Goal: Task Accomplishment & Management: Complete application form

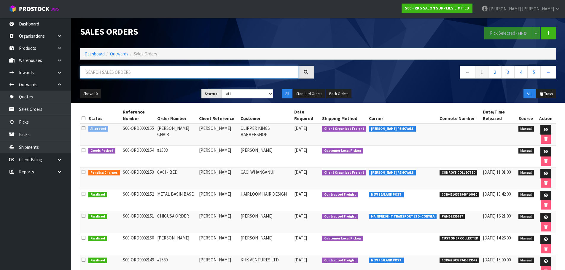
click at [99, 74] on input "text" at bounding box center [189, 72] width 218 height 13
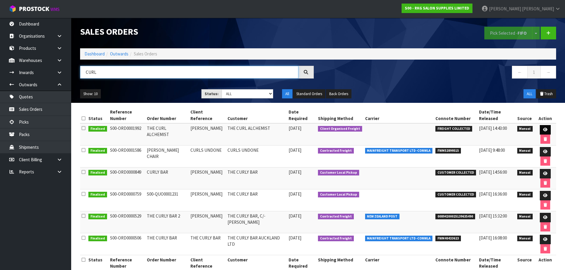
type input "CURL"
click at [545, 131] on icon at bounding box center [545, 130] width 4 height 4
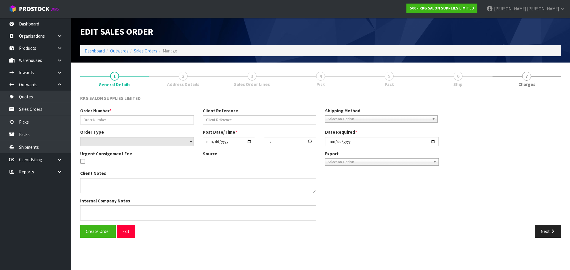
type input "THE CURL ALCHEMIST"
type input "[PERSON_NAME]"
select select "number:0"
type input "[DATE]"
type input "00:00:00.000"
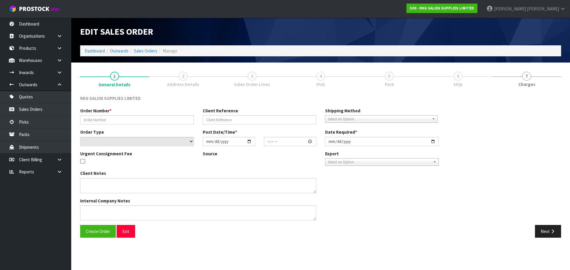
type input "[DATE]"
type textarea "CONROYS TO COLLECT [DATE] JOB #2950728"
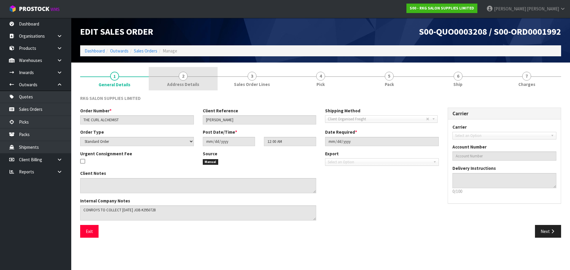
click at [183, 79] on span "2" at bounding box center [183, 76] width 9 height 9
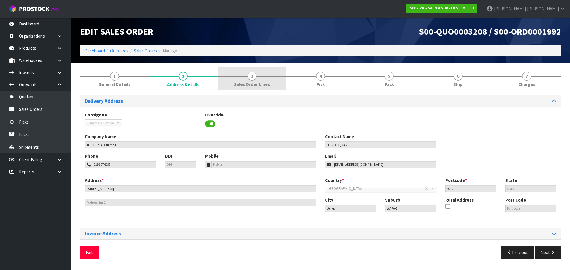
click at [251, 77] on span "3" at bounding box center [251, 76] width 9 height 9
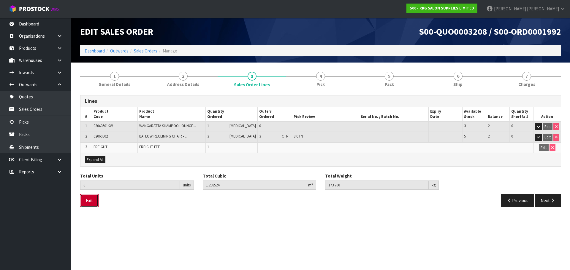
click at [90, 201] on button "Exit" at bounding box center [89, 200] width 18 height 13
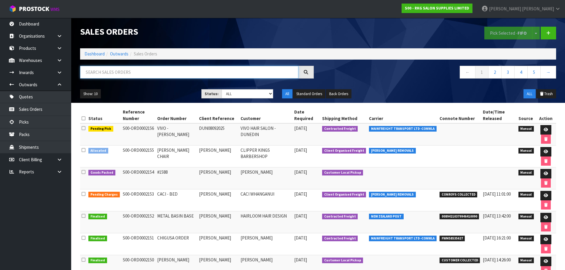
click at [97, 72] on input "text" at bounding box center [189, 72] width 218 height 13
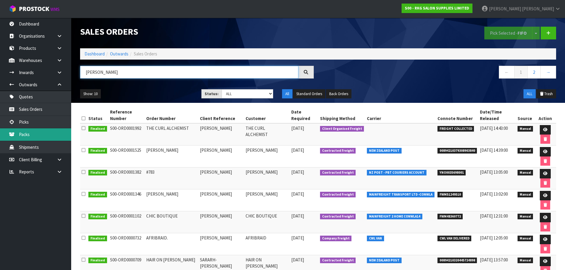
type input "[PERSON_NAME]"
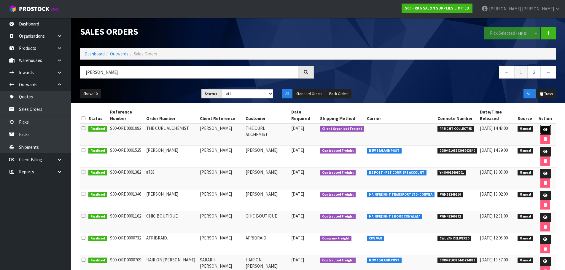
click at [545, 130] on icon at bounding box center [545, 130] width 4 height 4
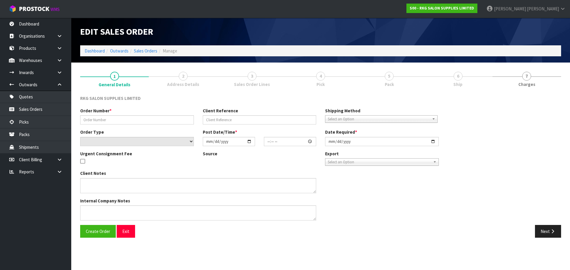
type input "THE CURL ALCHEMIST"
type input "[PERSON_NAME]"
select select "number:0"
type input "2025-06-12"
type input "00:00:00.000"
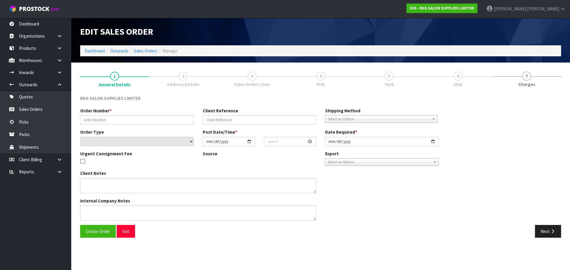
type input "2025-06-12"
type textarea "CONROYS TO COLLECT THU 12TH JUNE JOB #2950728"
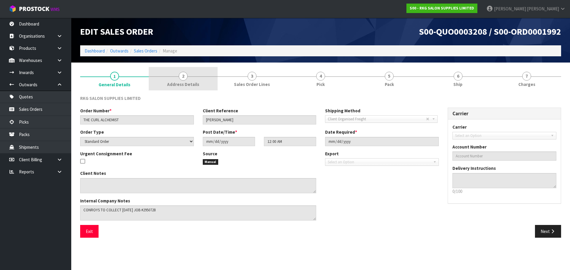
click at [187, 73] on link "2 Address Details" at bounding box center [183, 78] width 69 height 23
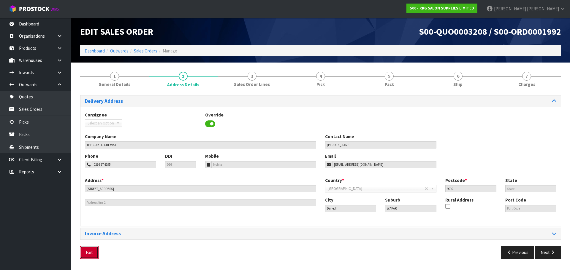
click at [93, 250] on button "Exit" at bounding box center [89, 252] width 18 height 13
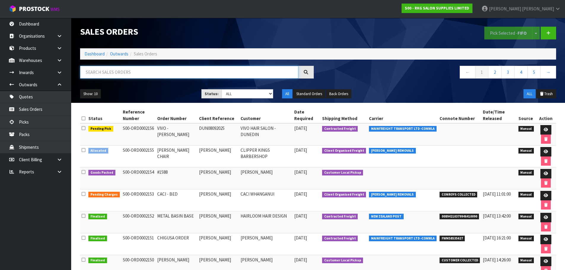
click at [104, 74] on input "text" at bounding box center [189, 72] width 218 height 13
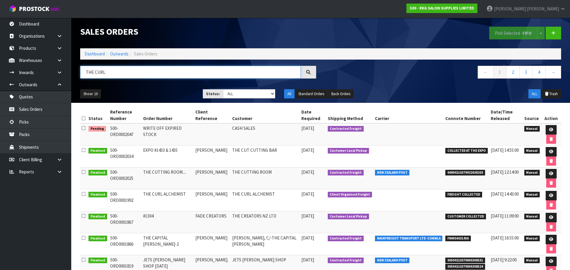
type input "THE CURL"
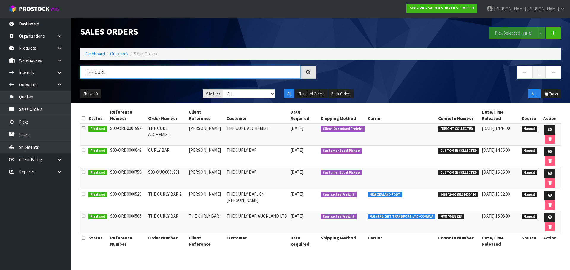
drag, startPoint x: 109, startPoint y: 74, endPoint x: 82, endPoint y: 74, distance: 27.6
click at [82, 74] on input "THE CURL" at bounding box center [190, 72] width 220 height 13
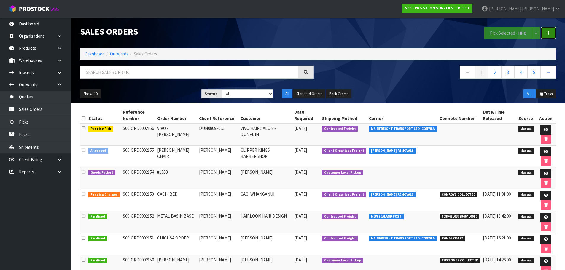
click at [548, 33] on icon at bounding box center [548, 33] width 4 height 4
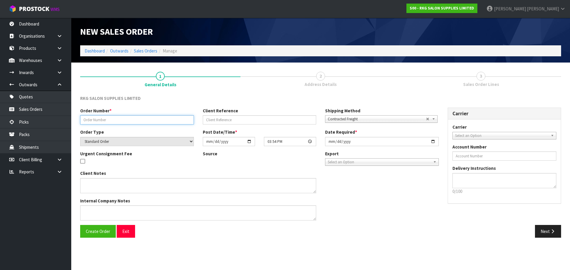
click at [95, 122] on input "text" at bounding box center [137, 119] width 114 height 9
drag, startPoint x: 120, startPoint y: 117, endPoint x: 80, endPoint y: 121, distance: 39.6
click at [80, 121] on input "BACK ORDER SARAH" at bounding box center [137, 119] width 114 height 9
type input "[PERSON_NAME]"
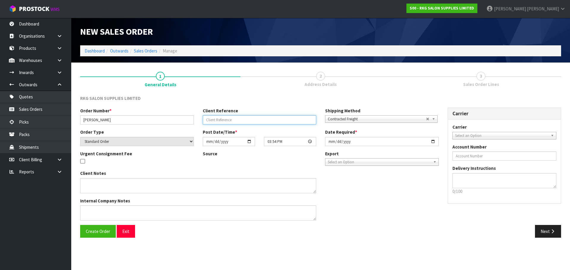
click at [245, 121] on input "text" at bounding box center [260, 119] width 114 height 9
type input "SARAH EUSTACE BACK ORDER"
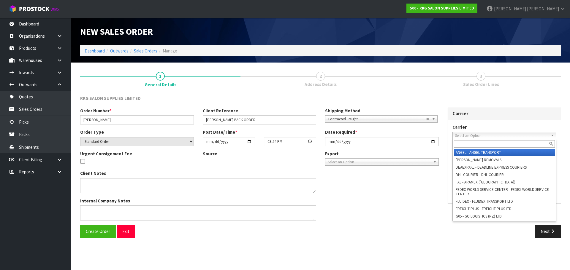
click at [461, 135] on span "Select an Option" at bounding box center [501, 135] width 93 height 7
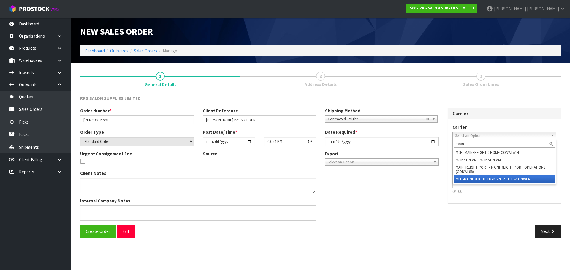
type input "main"
click at [472, 180] on em "MAIN" at bounding box center [468, 179] width 8 height 5
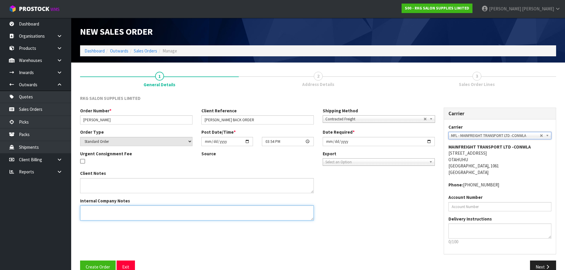
click at [89, 213] on textarea at bounding box center [197, 213] width 234 height 15
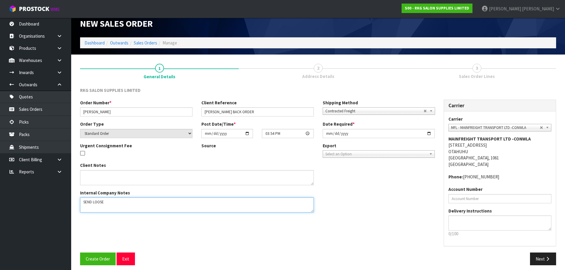
scroll to position [12, 0]
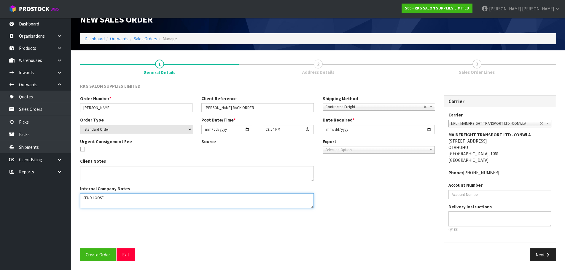
type textarea "SEND LOOSE"
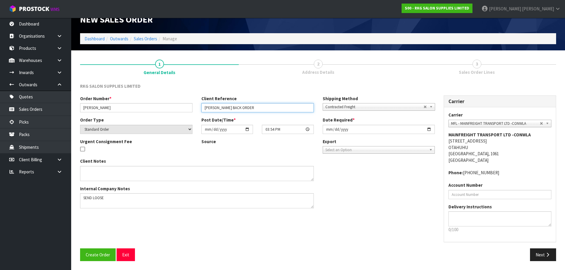
click at [232, 107] on input "SARAH EUSTACE BACK ORDER" at bounding box center [257, 107] width 112 height 9
type input "SARAH EUSTACE -BACK ORDER"
click at [95, 253] on span "Create Order" at bounding box center [98, 255] width 24 height 6
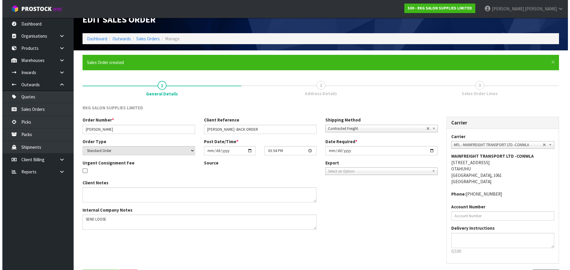
scroll to position [0, 0]
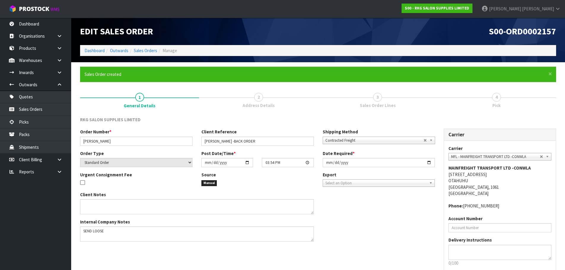
scroll to position [34, 0]
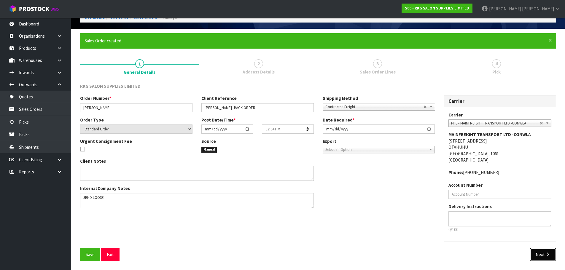
click at [544, 256] on button "Next" at bounding box center [543, 254] width 26 height 13
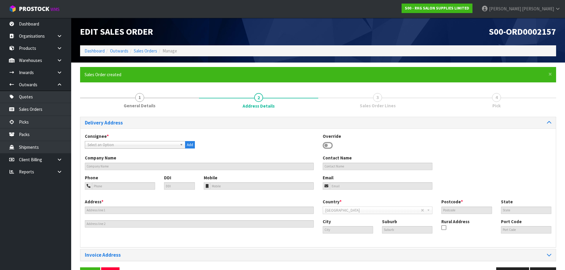
scroll to position [19, 0]
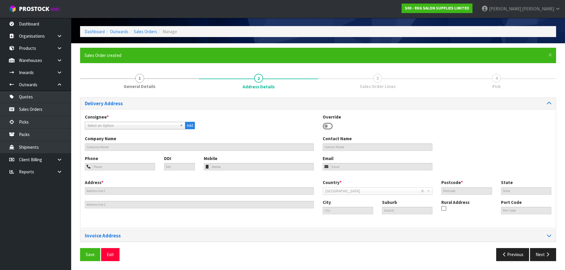
click at [329, 124] on icon at bounding box center [328, 126] width 10 height 9
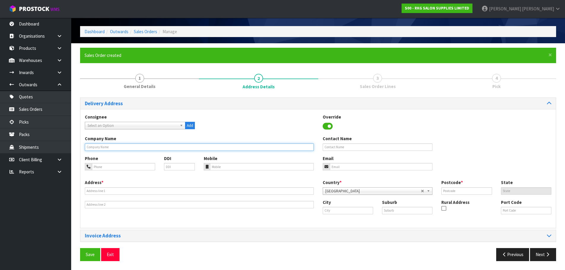
click at [108, 147] on input "text" at bounding box center [199, 147] width 229 height 7
type input "THE CURL ALCHEMIST"
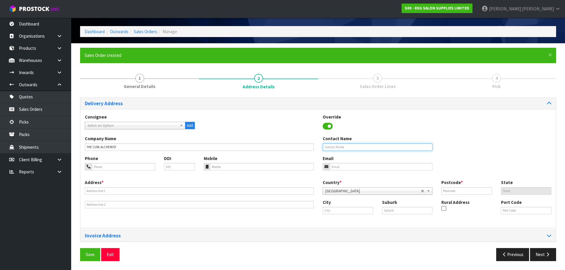
click at [330, 148] on input "text" at bounding box center [378, 147] width 110 height 7
type input "[PERSON_NAME]"
click at [123, 167] on input "tel" at bounding box center [123, 166] width 63 height 7
click at [110, 168] on input "tel" at bounding box center [123, 166] width 63 height 7
paste input "027-857-3195"
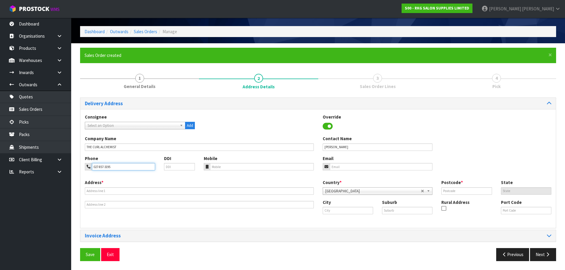
type input "027-857-3195"
click at [350, 169] on input "email" at bounding box center [381, 166] width 103 height 7
paste input "[EMAIL_ADDRESS][DOMAIN_NAME]"
type input "[EMAIL_ADDRESS][DOMAIN_NAME]"
click at [99, 199] on div "Address * This address line exceeds the recommended limit of 35 characters and …" at bounding box center [199, 193] width 238 height 29
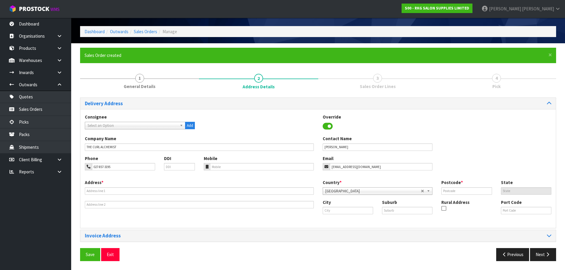
click at [99, 195] on div "Address * This address line exceeds the recommended limit of 35 characters and …" at bounding box center [199, 193] width 238 height 29
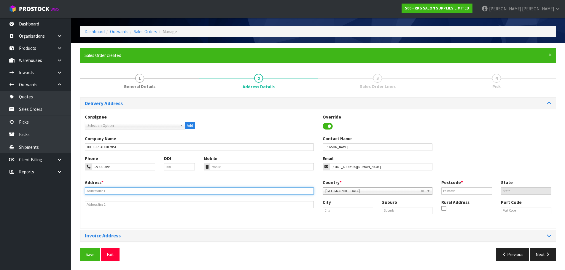
click at [101, 191] on input "text" at bounding box center [199, 190] width 229 height 7
type input "[STREET_ADDRESS]"
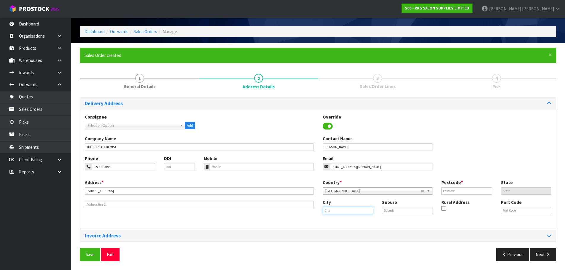
click at [332, 210] on input "text" at bounding box center [348, 210] width 50 height 7
click at [341, 220] on link "Dun edin" at bounding box center [346, 221] width 47 height 8
type input "Dunedin"
click at [393, 211] on input "text" at bounding box center [407, 210] width 50 height 7
type input "WAKARI"
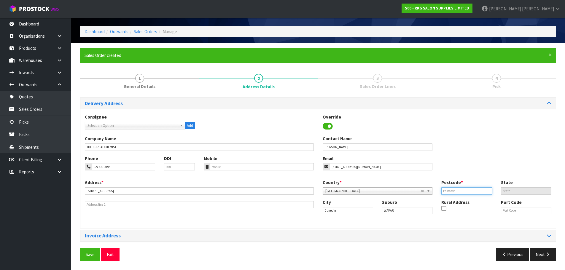
click at [447, 189] on input "text" at bounding box center [466, 190] width 50 height 7
type input "9010"
click at [446, 157] on div "Phone 027-857-3195 DDI Mobile Email thecurlalchemist@gmail.com" at bounding box center [318, 167] width 476 height 24
click at [88, 253] on span "Save" at bounding box center [90, 255] width 9 height 6
click at [543, 256] on button "Next" at bounding box center [543, 254] width 26 height 13
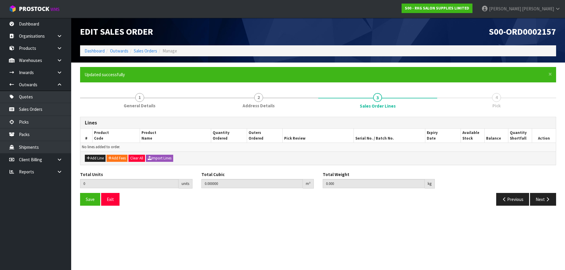
scroll to position [0, 0]
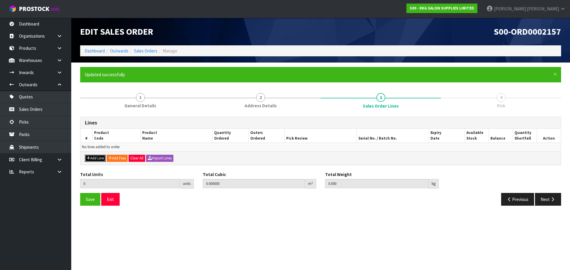
click at [93, 158] on button "Add Line" at bounding box center [95, 158] width 21 height 7
type input "0"
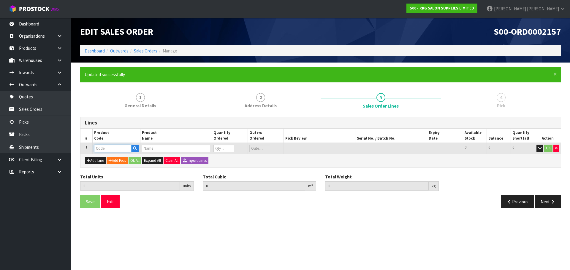
click at [108, 150] on input "text" at bounding box center [112, 148] width 37 height 7
type input "020605"
click at [118, 158] on link "020605 02" at bounding box center [117, 159] width 47 height 8
type input "02060502"
type input "0.000000"
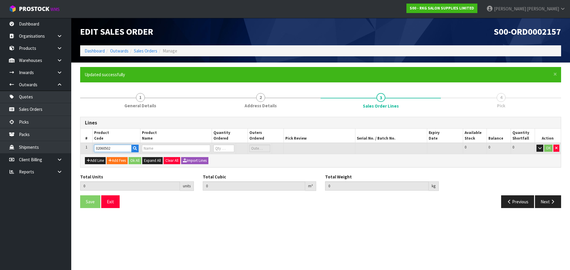
type input "0.000"
type input "BATLOW RECLINING CHAIR - TAN"
type input "0"
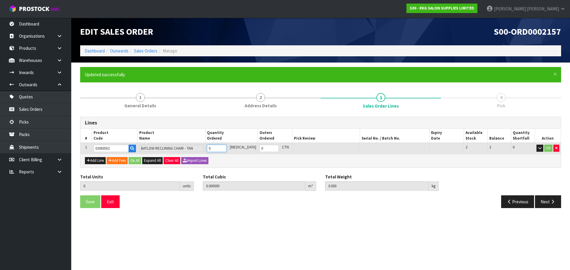
type input "1"
type input "0.196416"
type input "33"
type input "1"
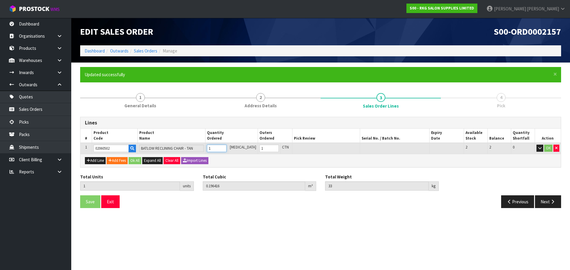
type input "1"
click at [226, 147] on input "1" at bounding box center [216, 148] width 19 height 7
click at [548, 147] on button "OK" at bounding box center [548, 148] width 8 height 7
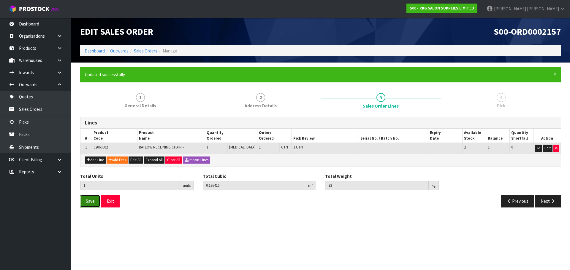
click at [90, 206] on button "Save" at bounding box center [90, 201] width 20 height 13
click at [545, 203] on button "Next" at bounding box center [548, 201] width 26 height 13
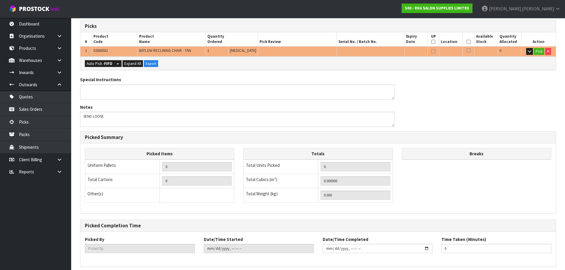
scroll to position [119, 0]
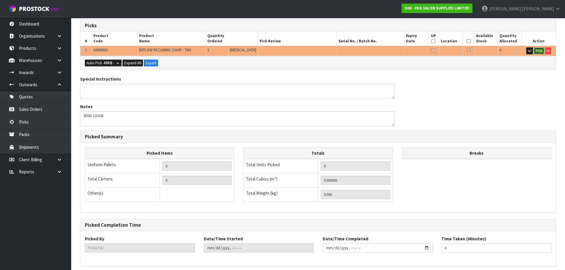
click at [538, 50] on button "Pick" at bounding box center [539, 50] width 10 height 7
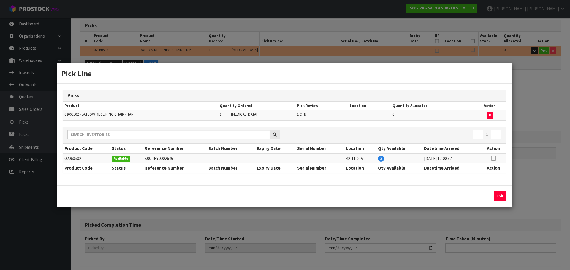
click at [492, 159] on icon at bounding box center [493, 158] width 5 height 0
click at [480, 196] on button "Assign Pick" at bounding box center [479, 196] width 24 height 9
type input "1"
type input "0.196416"
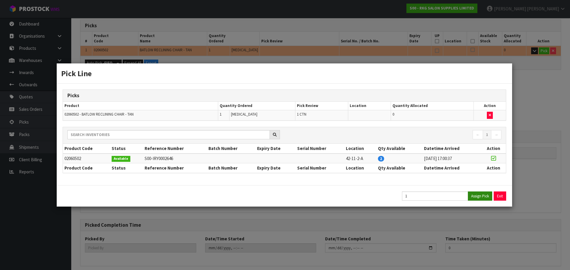
type input "33"
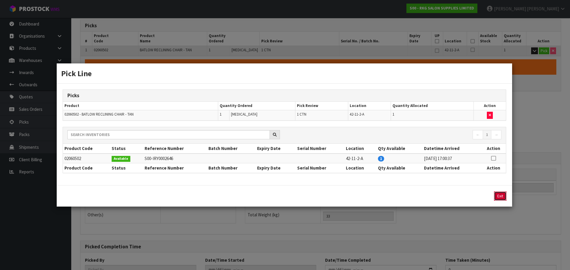
click at [498, 195] on button "Exit" at bounding box center [500, 196] width 12 height 9
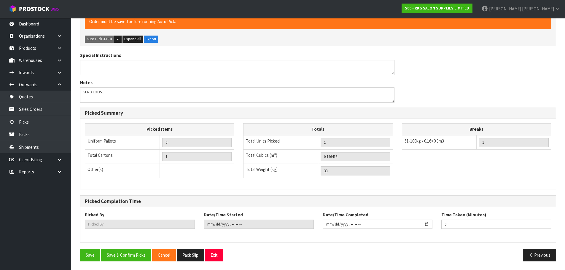
scroll to position [164, 0]
click at [133, 255] on button "Save & Confirm Picks" at bounding box center [126, 255] width 50 height 13
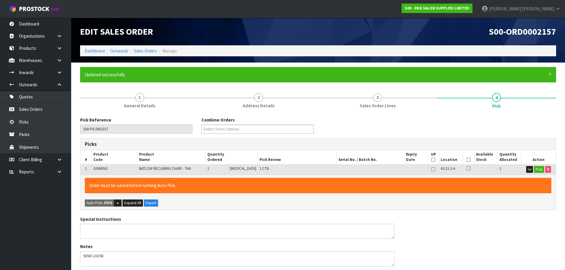
type input "[PERSON_NAME]"
type input "2025-09-08T15:57:26"
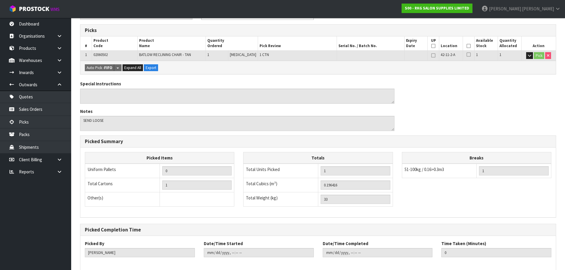
scroll to position [143, 0]
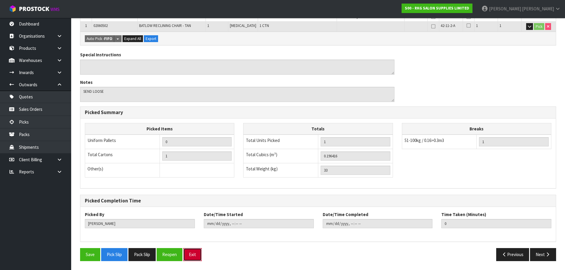
click at [192, 255] on button "Exit" at bounding box center [192, 254] width 18 height 13
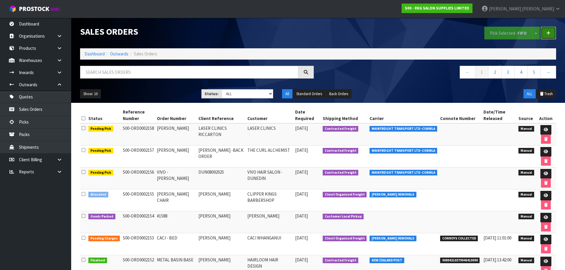
click at [547, 32] on icon at bounding box center [548, 33] width 4 height 4
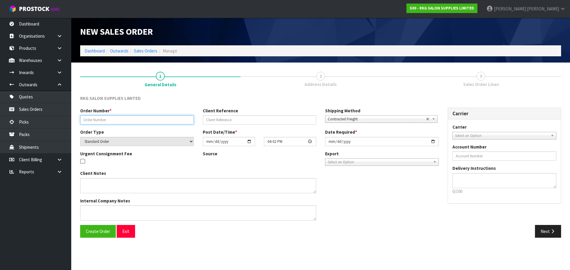
click at [109, 123] on input "text" at bounding box center [137, 119] width 114 height 9
type input "K"
drag, startPoint x: 93, startPoint y: 120, endPoint x: 126, endPoint y: 122, distance: 33.6
click at [126, 122] on input "#1590 KAREN JAMES" at bounding box center [137, 119] width 114 height 9
type input "#1590"
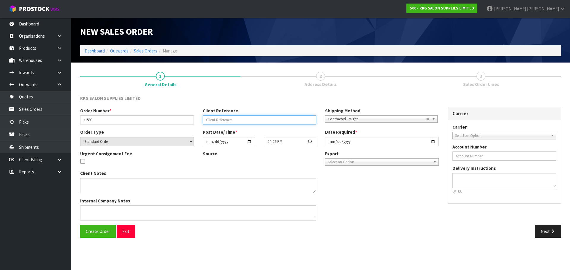
click at [220, 119] on input "text" at bounding box center [260, 119] width 114 height 9
type input "KAREN JAMES"
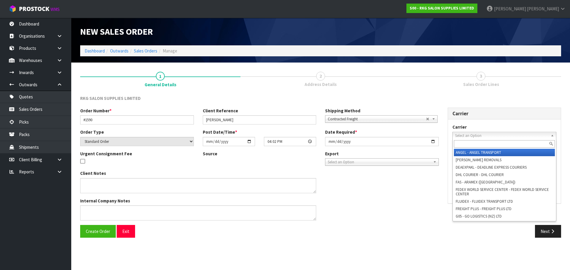
click at [463, 137] on span "Select an Option" at bounding box center [501, 135] width 93 height 7
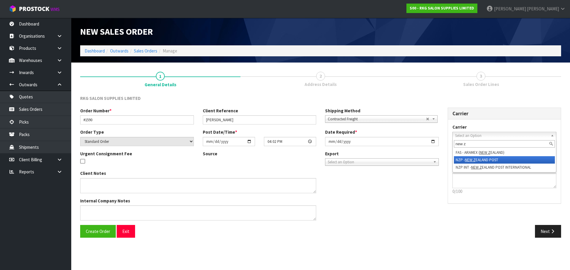
type input "new z"
click at [470, 159] on em "NEW Z" at bounding box center [470, 160] width 11 height 5
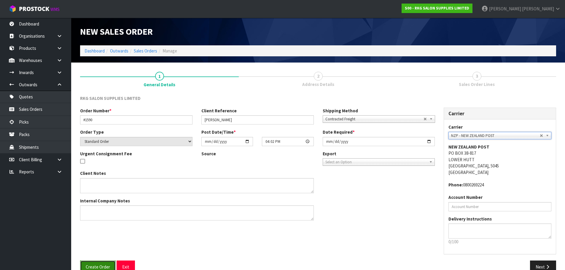
click at [92, 266] on span "Create Order" at bounding box center [98, 267] width 24 height 6
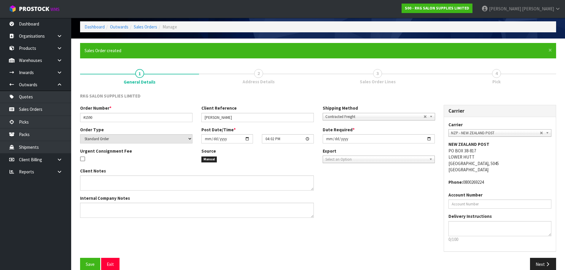
scroll to position [34, 0]
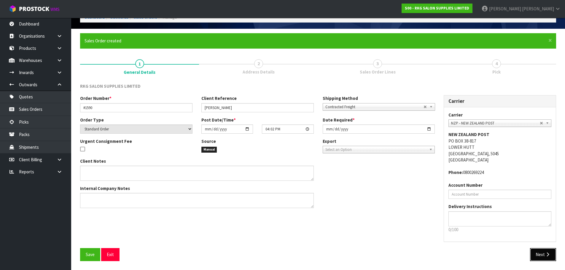
click at [540, 253] on button "Next" at bounding box center [543, 254] width 26 height 13
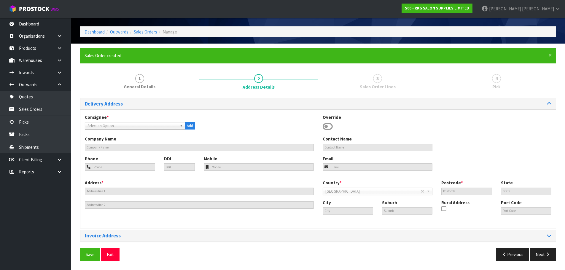
scroll to position [0, 0]
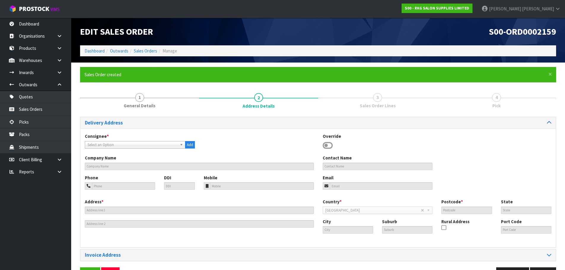
click at [330, 146] on icon at bounding box center [328, 145] width 10 height 9
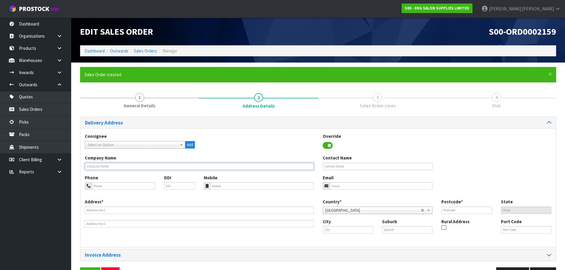
click at [129, 167] on input "text" at bounding box center [199, 166] width 229 height 7
type input "KAREN JAMES"
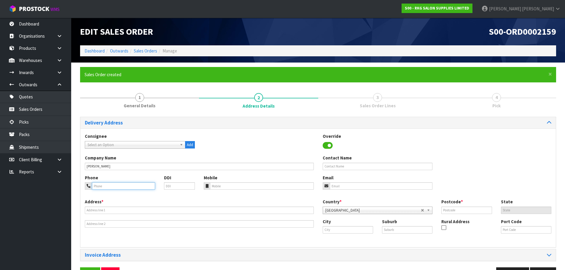
click at [117, 189] on input "tel" at bounding box center [123, 185] width 63 height 7
type input "021-153-2636"
click at [341, 185] on input "email" at bounding box center [381, 185] width 103 height 7
click at [337, 185] on input "email" at bounding box center [381, 185] width 103 height 7
paste input "karenjamesdougal@gmail.com"
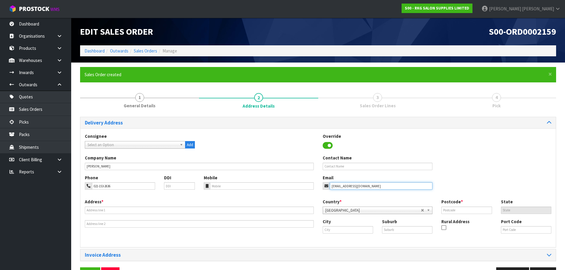
type input "karenjamesdougal@gmail.com"
click at [96, 211] on input "text" at bounding box center [199, 210] width 229 height 7
type input "287 SOUTHFIELD DRIVE"
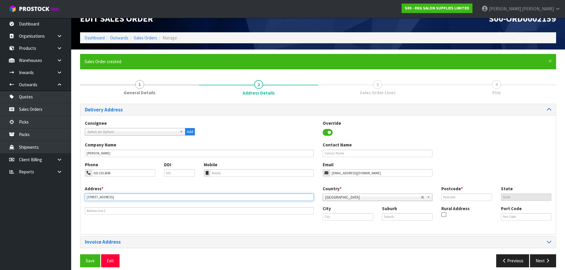
scroll to position [19, 0]
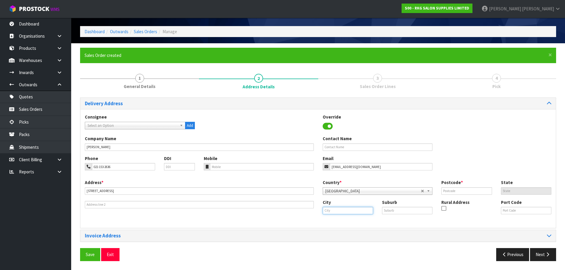
click at [330, 210] on input "text" at bounding box center [348, 210] width 50 height 7
click at [336, 220] on strong "Lincol" at bounding box center [335, 221] width 12 height 6
type input "Lincoln"
click at [393, 210] on input "text" at bounding box center [407, 210] width 50 height 7
type input "LINCOLN"
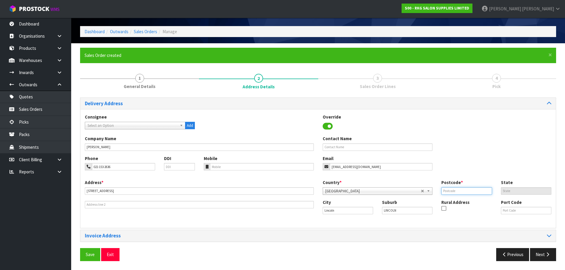
click at [454, 190] on input "text" at bounding box center [466, 190] width 50 height 7
type input "7608"
click at [88, 254] on span "Save" at bounding box center [90, 255] width 9 height 6
click at [541, 256] on button "Next" at bounding box center [543, 254] width 26 height 13
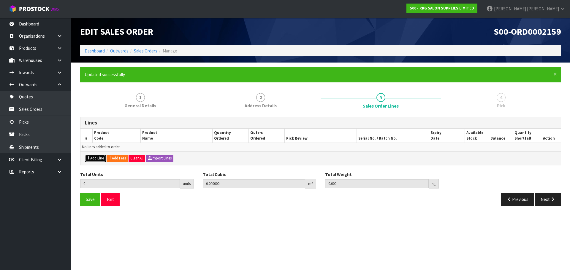
click at [94, 158] on button "Add Line" at bounding box center [95, 158] width 21 height 7
type input "0"
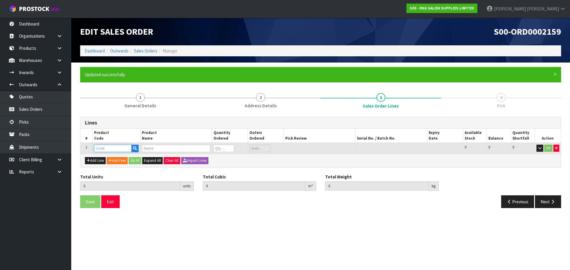
click at [113, 150] on input "text" at bounding box center [112, 148] width 37 height 7
type input "660111246195"
type input "0.000000"
type input "0.000"
type input "DEYAZ PREMIUM CAPE SALON TOOLS - BLACK"
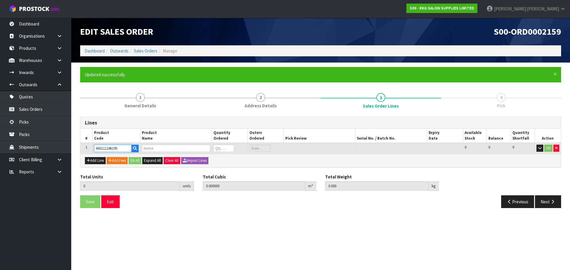
type input "0"
type input "660111246195"
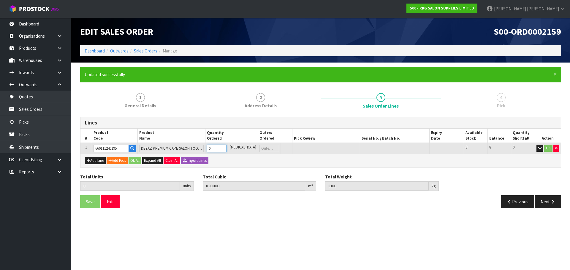
type input "1"
type input "0.000546"
type input "0.14"
type input "1"
click at [226, 147] on input "1" at bounding box center [216, 148] width 19 height 7
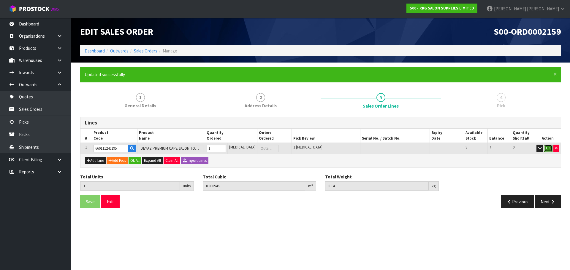
click at [548, 147] on button "OK" at bounding box center [548, 148] width 8 height 7
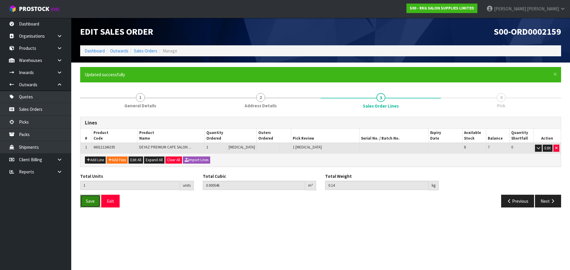
click at [90, 204] on button "Save" at bounding box center [90, 201] width 20 height 13
click at [546, 199] on button "Next" at bounding box center [548, 201] width 26 height 13
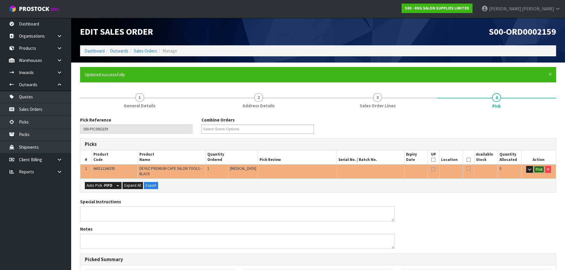
click at [541, 168] on button "Pick" at bounding box center [539, 169] width 10 height 7
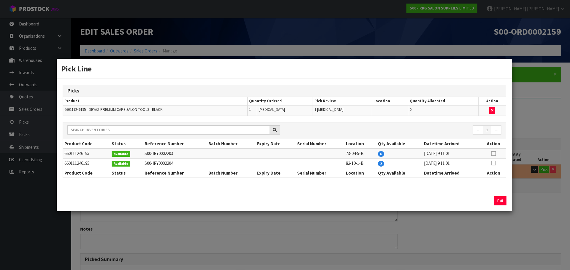
click at [494, 154] on icon at bounding box center [493, 154] width 5 height 0
click at [481, 202] on button "Assign Pick" at bounding box center [479, 200] width 24 height 9
type input "Piece x 1"
type input "1"
type input "0.000546"
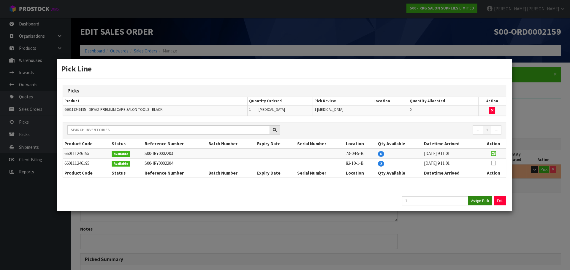
type input "0.14"
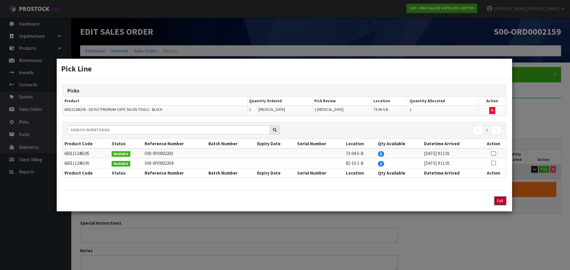
click at [501, 201] on button "Exit" at bounding box center [500, 200] width 12 height 9
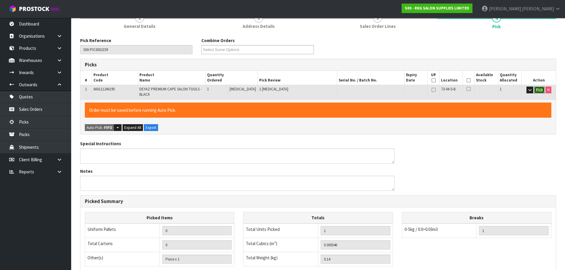
scroll to position [20, 0]
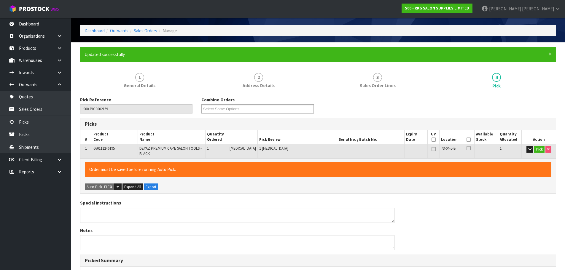
click at [467, 140] on icon at bounding box center [469, 140] width 4 height 0
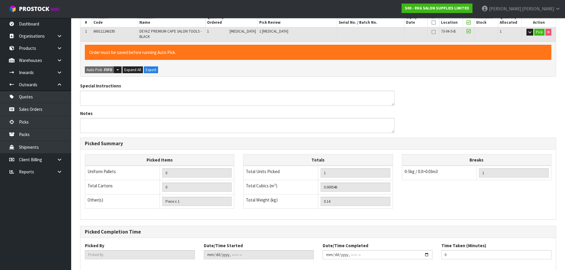
scroll to position [168, 0]
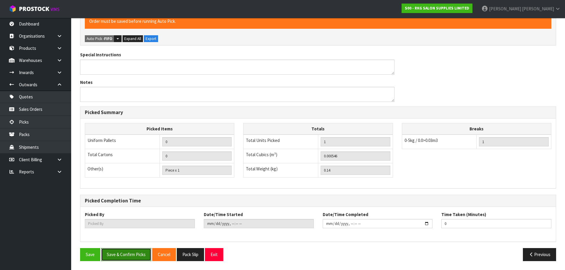
click at [124, 253] on button "Save & Confirm Picks" at bounding box center [126, 254] width 50 height 13
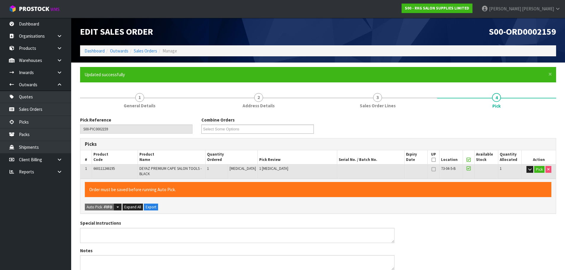
type input "[PERSON_NAME]"
type input "2025-09-08T16:09"
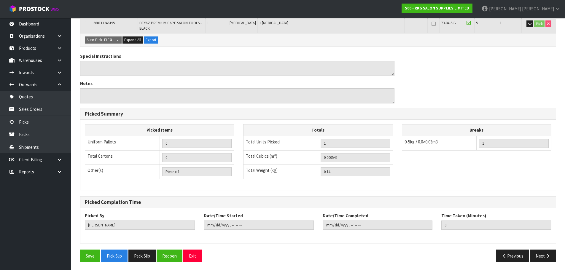
scroll to position [147, 0]
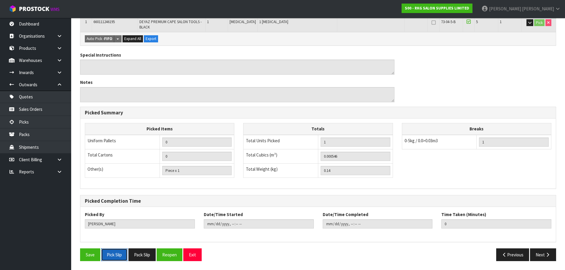
click at [112, 255] on button "Pick Slip" at bounding box center [114, 255] width 26 height 13
click at [193, 256] on button "Exit" at bounding box center [192, 255] width 18 height 13
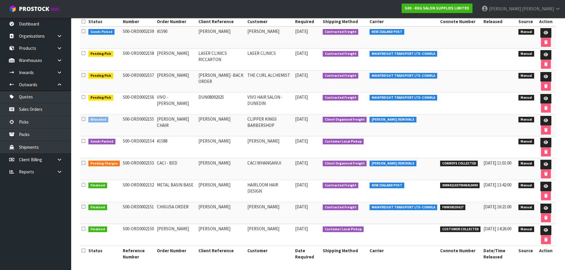
scroll to position [99, 0]
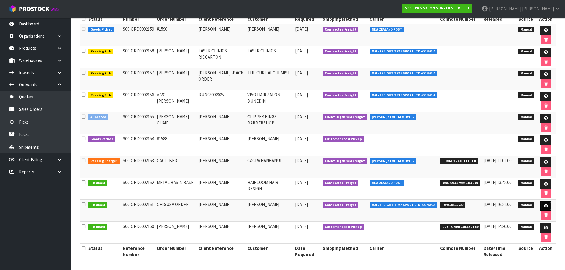
click at [545, 207] on icon at bounding box center [546, 206] width 4 height 4
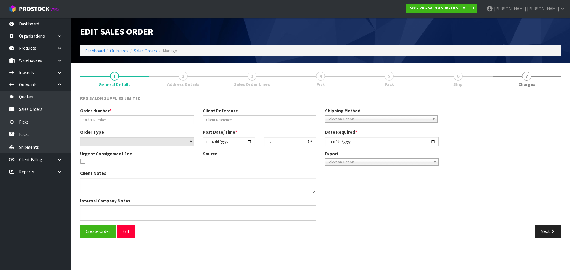
type input "CHIGUSA ORDER"
type input "CHIGUSA KUSAKA"
select select "number:0"
type input "2025-09-03"
type input "00:00:00.000"
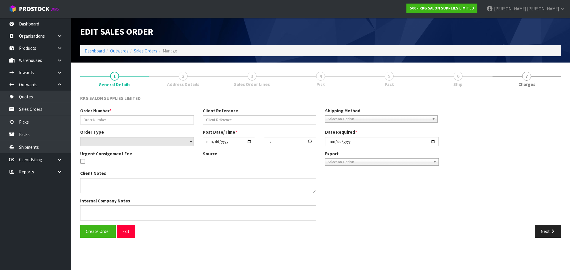
type input "2025-09-03"
type textarea "CAN SEND LOOSE - CHEAPEST CARRIER"
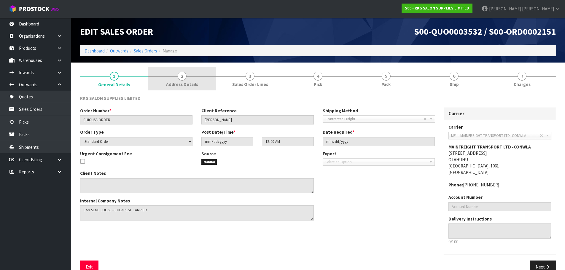
click at [183, 80] on span "2" at bounding box center [182, 76] width 9 height 9
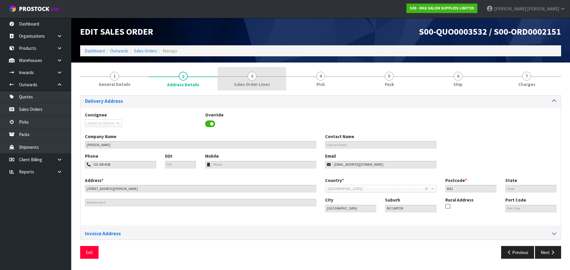
click at [256, 79] on link "3 Sales Order Lines" at bounding box center [251, 78] width 69 height 23
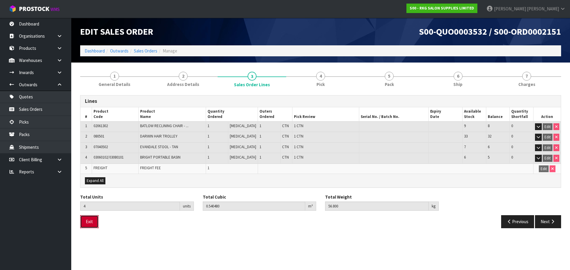
click at [93, 220] on button "Exit" at bounding box center [89, 221] width 18 height 13
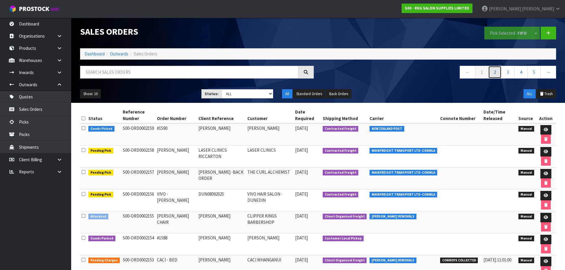
click at [494, 74] on link "2" at bounding box center [494, 72] width 13 height 13
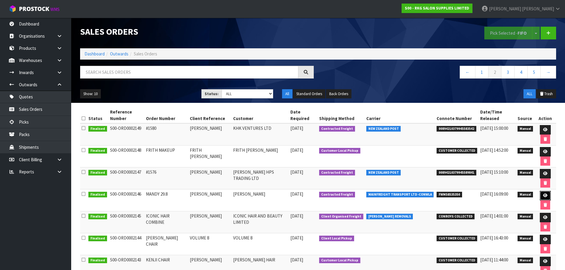
click at [543, 196] on icon at bounding box center [545, 196] width 4 height 4
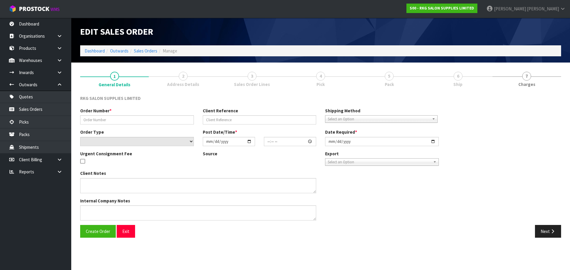
type input "MANDY 29.8"
type input "MANDY LAMBERT"
select select "number:0"
type input "2025-09-01"
type input "00:00:00.000"
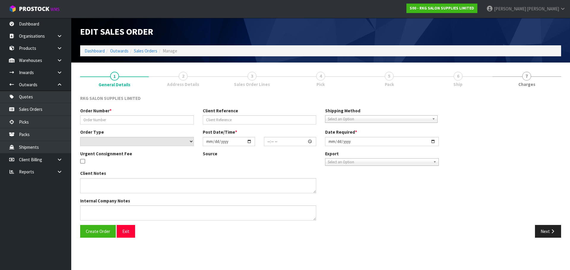
type input "2025-09-03"
type textarea "SEND LOOSE"
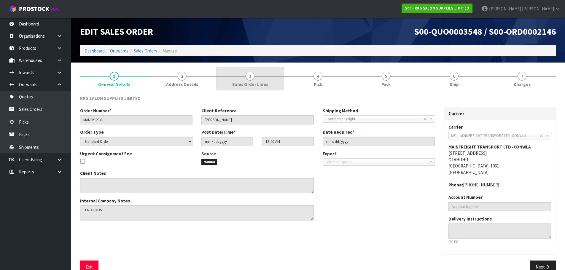
click at [250, 78] on span "3" at bounding box center [250, 76] width 9 height 9
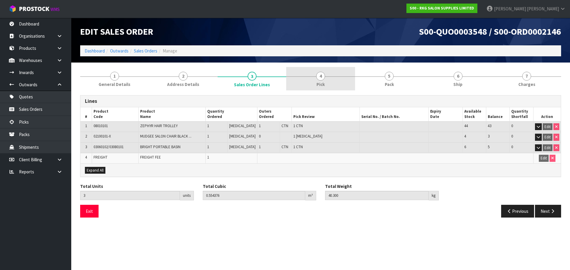
click at [322, 77] on span "4" at bounding box center [320, 76] width 9 height 9
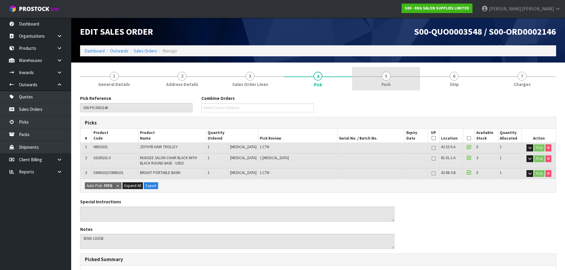
click at [384, 80] on link "5 Pack" at bounding box center [386, 78] width 68 height 23
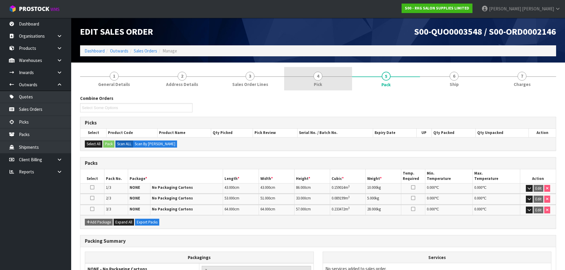
click at [317, 84] on span "Pick" at bounding box center [318, 84] width 8 height 6
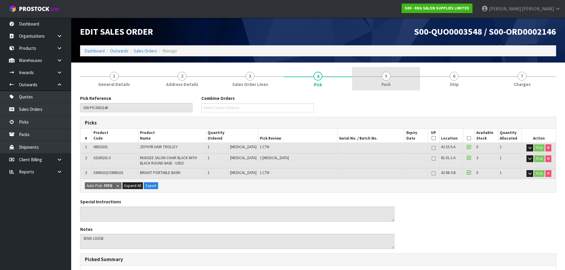
click at [389, 79] on span "5" at bounding box center [386, 76] width 9 height 9
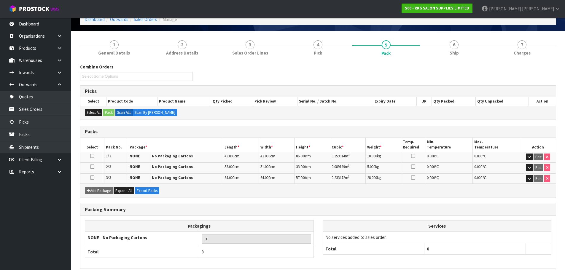
scroll to position [58, 0]
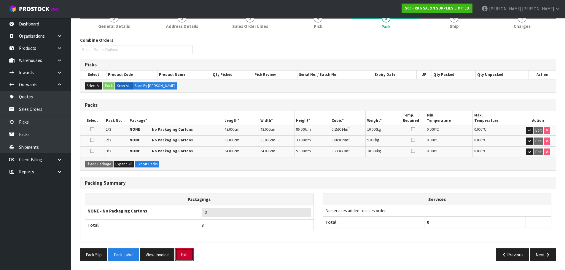
click at [185, 254] on button "Exit" at bounding box center [184, 255] width 18 height 13
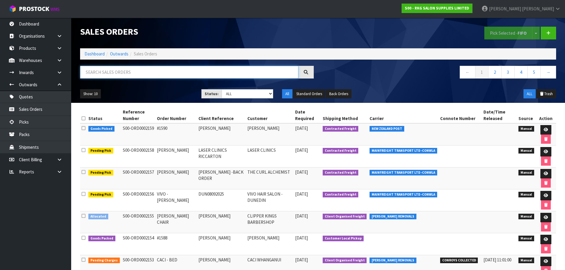
click at [120, 72] on input "text" at bounding box center [189, 72] width 218 height 13
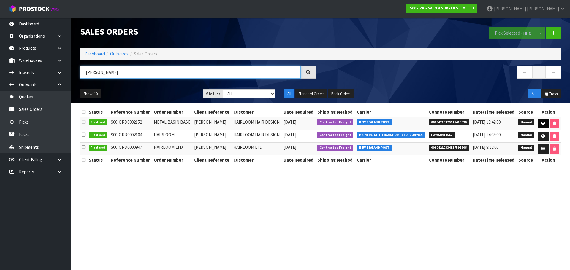
type input "[PERSON_NAME]"
drag, startPoint x: 544, startPoint y: 122, endPoint x: 522, endPoint y: 122, distance: 21.4
click at [544, 122] on icon at bounding box center [542, 124] width 4 height 4
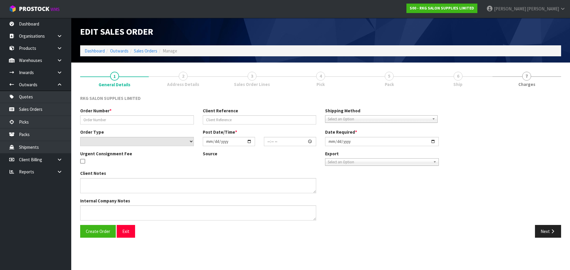
type input "METAL BASIN BASE"
type input "[PERSON_NAME]"
select select "number:0"
type input "2025-09-04"
type input "09:11:00.000"
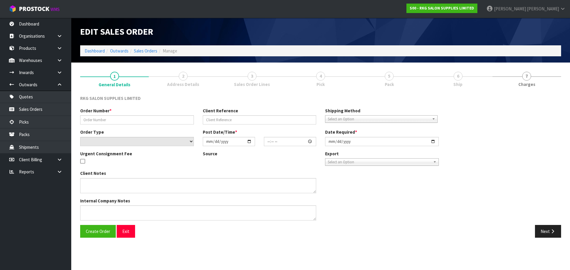
type input "2025-09-04"
type textarea "MISCELLANEOUS ITEM: METAL BASIN BASE (CLUNES 03150101E) PLEASE BUBBLE WRAP"
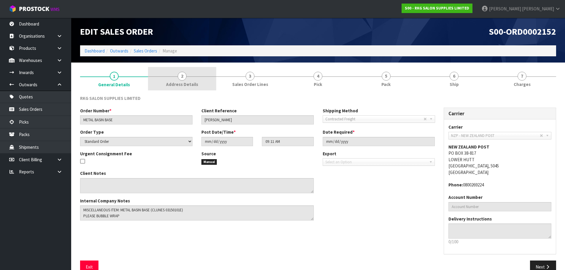
click at [191, 79] on link "2 Address Details" at bounding box center [182, 78] width 68 height 23
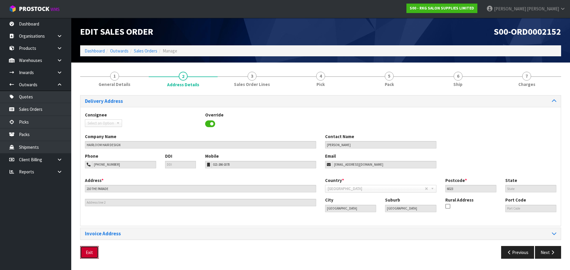
drag, startPoint x: 92, startPoint y: 253, endPoint x: 94, endPoint y: 244, distance: 9.5
click at [92, 250] on button "Exit" at bounding box center [89, 252] width 18 height 13
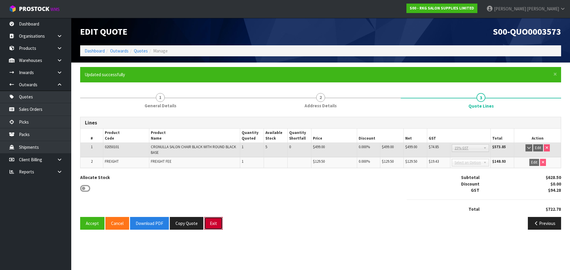
click at [214, 225] on button "Exit" at bounding box center [213, 223] width 18 height 13
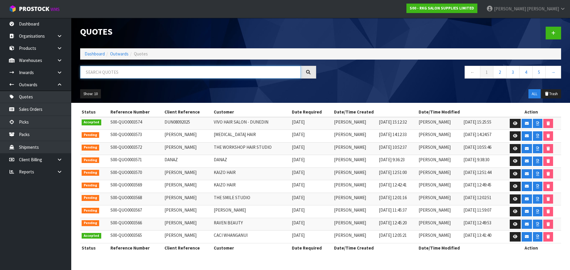
click at [106, 71] on input "text" at bounding box center [190, 72] width 220 height 13
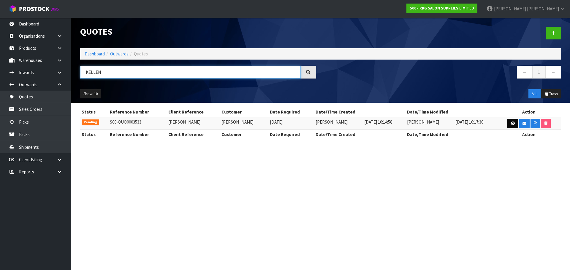
type input "KELLEN"
click at [513, 123] on icon at bounding box center [512, 124] width 4 height 4
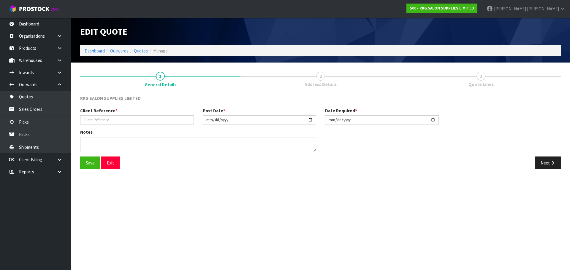
type input "[PERSON_NAME]"
type input "[DATE]"
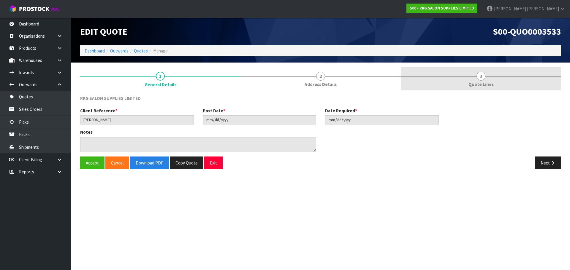
click at [484, 78] on span "3" at bounding box center [480, 76] width 9 height 9
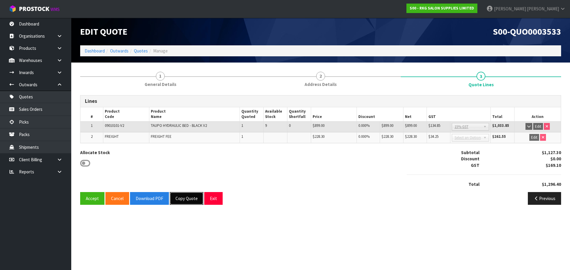
click at [185, 197] on button "Copy Quote" at bounding box center [187, 198] width 34 height 13
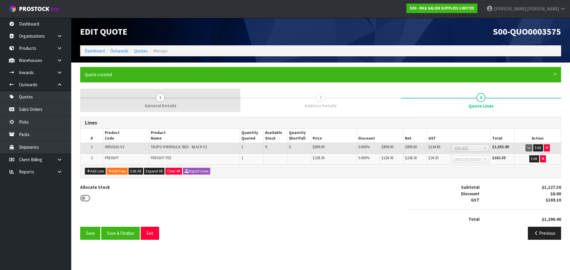
click at [159, 96] on span "1" at bounding box center [160, 97] width 9 height 9
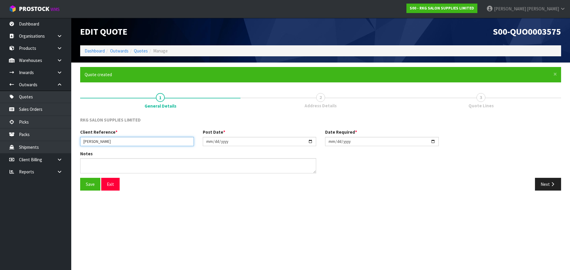
click at [119, 141] on input "[PERSON_NAME]" at bounding box center [137, 141] width 114 height 9
click at [309, 141] on input "[DATE]" at bounding box center [260, 141] width 114 height 9
type input "[DATE]"
click at [434, 141] on input "[DATE]" at bounding box center [382, 141] width 114 height 9
type input "[DATE]"
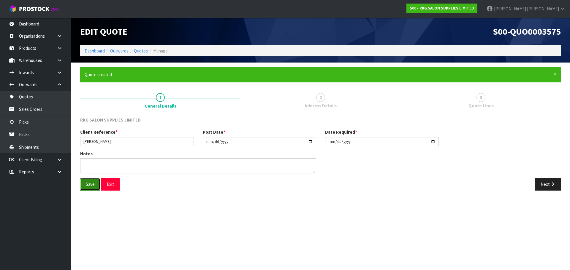
click at [87, 183] on button "Save" at bounding box center [90, 184] width 20 height 13
click at [546, 186] on button "Next" at bounding box center [548, 184] width 26 height 13
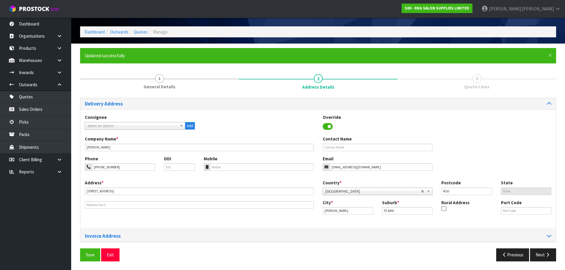
scroll to position [19, 0]
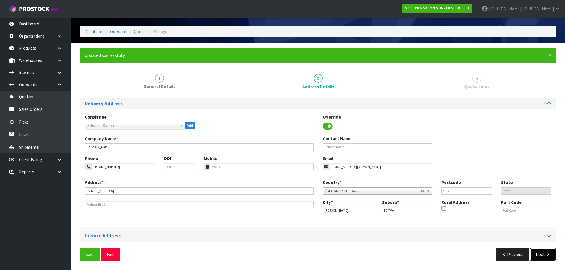
click at [546, 254] on icon "button" at bounding box center [548, 254] width 6 height 4
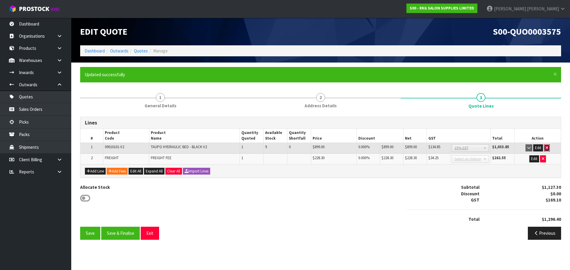
click at [546, 147] on icon "button" at bounding box center [546, 148] width 2 height 4
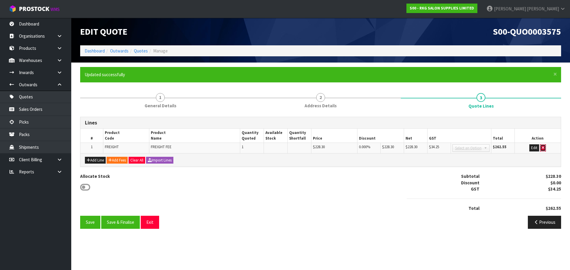
click at [543, 149] on icon "button" at bounding box center [542, 148] width 2 height 4
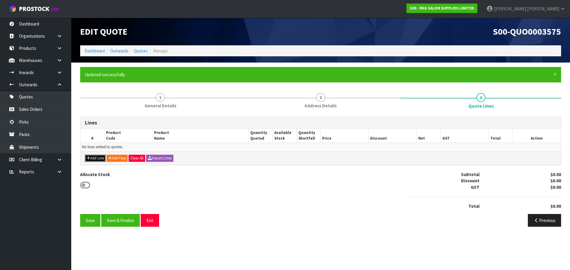
click at [92, 160] on button "Add Line" at bounding box center [95, 158] width 21 height 7
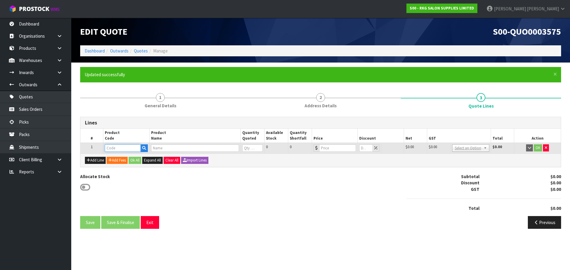
click at [123, 146] on input "text" at bounding box center [123, 147] width 36 height 7
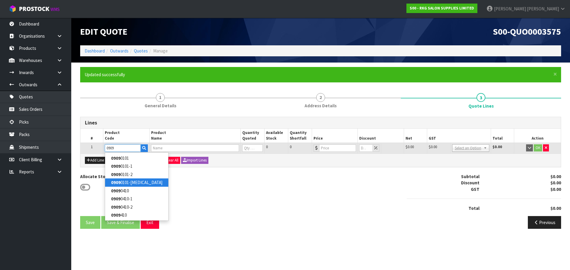
type input "0909"
click at [121, 181] on link "0909 0101-[MEDICAL_DATA]" at bounding box center [136, 183] width 63 height 8
type input "09090101-[MEDICAL_DATA]"
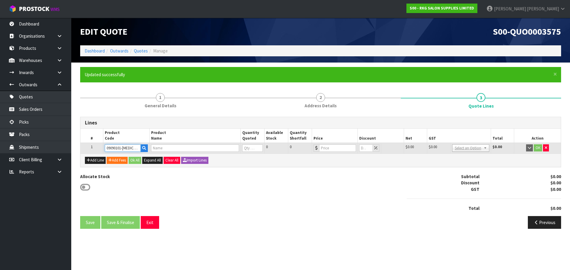
type input "BEAUTY STARTER SET - BLACK"
type input "0"
type input "899"
type input "0"
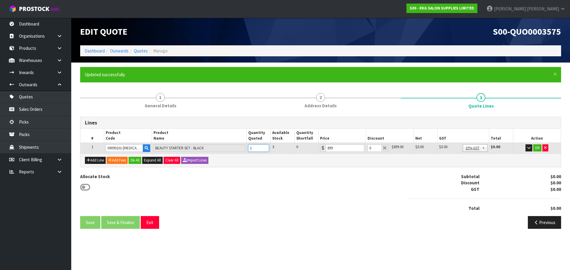
type input "1"
click at [263, 146] on input "1" at bounding box center [258, 147] width 21 height 7
drag, startPoint x: 371, startPoint y: 147, endPoint x: 366, endPoint y: 147, distance: 5.0
click at [366, 147] on td "0" at bounding box center [377, 148] width 24 height 11
click at [316, 201] on div "Allocate Stock Subtotal $899.00 Discount $0.00 GST $134.85 Total $1,033.85" at bounding box center [320, 195] width 489 height 43
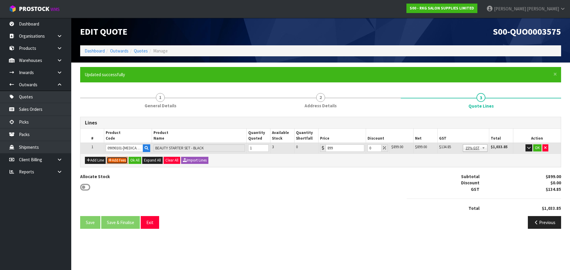
click at [118, 160] on button "Add Fees" at bounding box center [116, 160] width 21 height 7
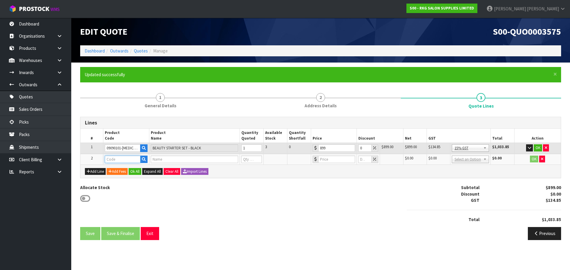
click at [118, 160] on input "text" at bounding box center [123, 159] width 36 height 7
type input "FRE"
click at [120, 168] on link "FRE IGHT" at bounding box center [128, 170] width 47 height 8
type input "FREIGHT"
type input "FREIGHT FEE"
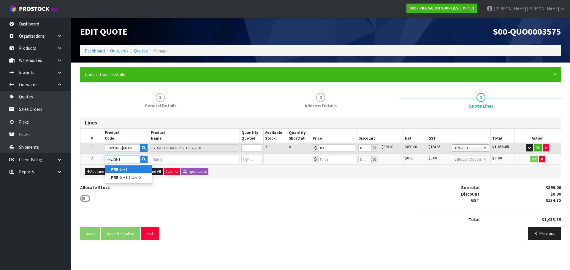
type input "1"
type input "0"
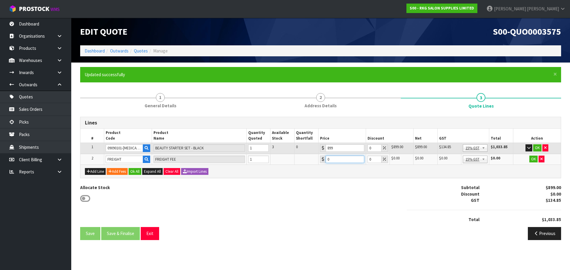
drag, startPoint x: 331, startPoint y: 160, endPoint x: 326, endPoint y: 160, distance: 4.5
click at [326, 160] on input "0" at bounding box center [344, 159] width 39 height 7
type input "245.55"
click at [537, 147] on button "OK" at bounding box center [537, 147] width 8 height 7
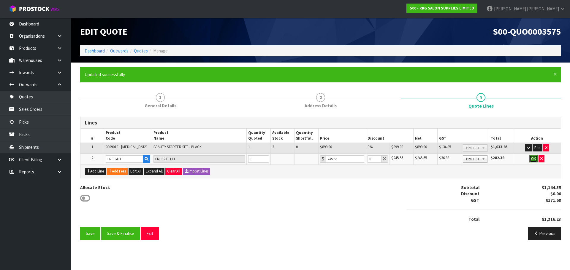
click at [535, 158] on button "OK" at bounding box center [533, 158] width 8 height 7
click at [88, 233] on button "Save" at bounding box center [90, 233] width 20 height 13
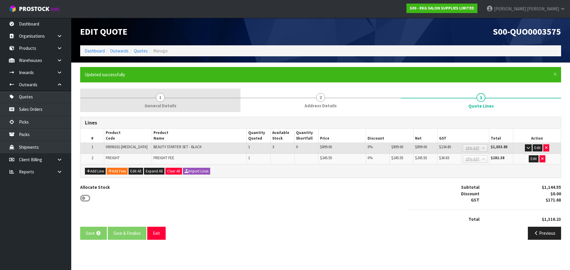
click at [159, 100] on span "1" at bounding box center [160, 97] width 9 height 9
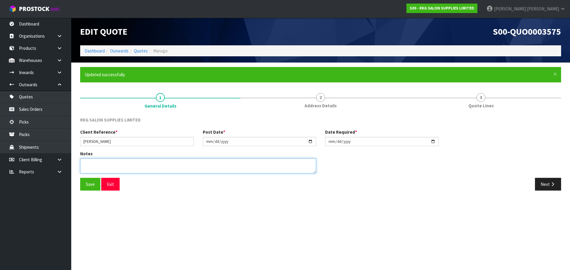
click at [113, 163] on textarea at bounding box center [198, 165] width 236 height 15
drag, startPoint x: 163, startPoint y: 163, endPoint x: 177, endPoint y: 145, distance: 22.8
click at [163, 163] on textarea at bounding box center [198, 165] width 236 height 15
click at [135, 164] on textarea at bounding box center [198, 165] width 236 height 15
click at [168, 162] on textarea at bounding box center [198, 165] width 236 height 15
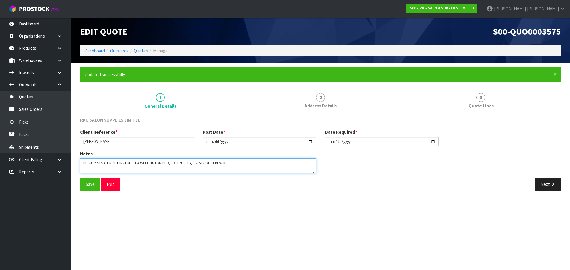
drag, startPoint x: 207, startPoint y: 163, endPoint x: 240, endPoint y: 163, distance: 33.2
click at [240, 163] on textarea at bounding box center [198, 165] width 236 height 15
type textarea "BEAUTY STARTER SET INCLUDE 1 X WELLINGTON BED, 1 X TROLLEY, 1 X STOOL"
click at [87, 185] on button "Save" at bounding box center [90, 184] width 20 height 13
click at [191, 161] on textarea at bounding box center [198, 165] width 236 height 15
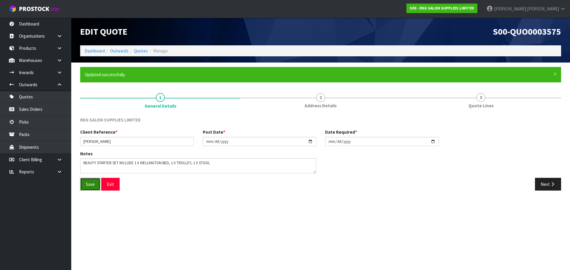
click at [90, 183] on button "Save" at bounding box center [90, 184] width 20 height 13
click at [547, 184] on button "Next" at bounding box center [548, 184] width 26 height 13
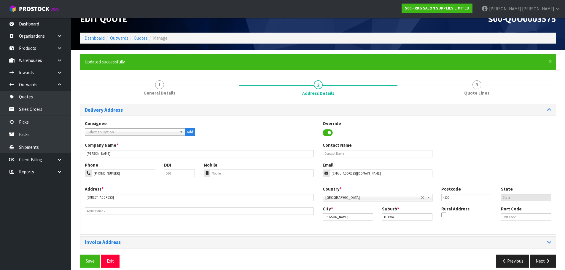
scroll to position [19, 0]
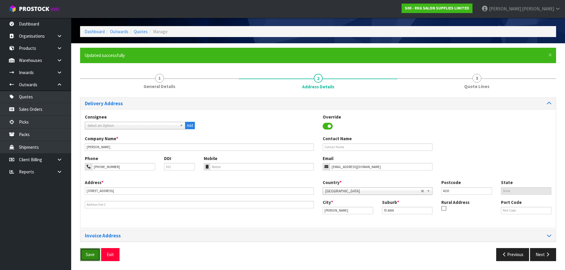
click at [94, 253] on button "Save" at bounding box center [90, 254] width 20 height 13
click at [544, 254] on button "Next" at bounding box center [543, 254] width 26 height 13
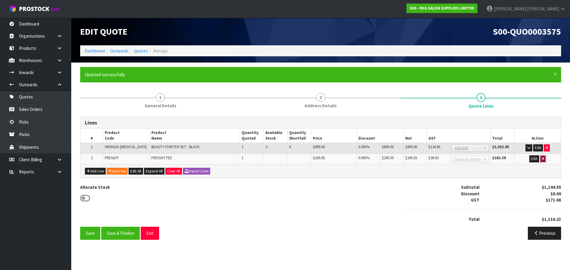
click at [543, 159] on icon "button" at bounding box center [542, 159] width 2 height 4
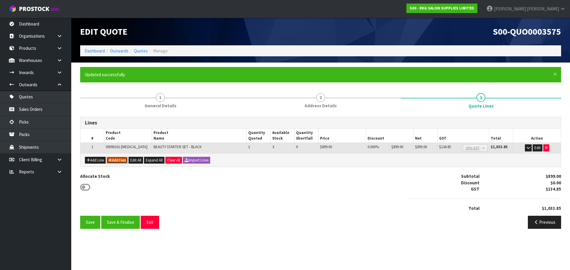
click at [119, 161] on button "Add Fees" at bounding box center [116, 160] width 21 height 7
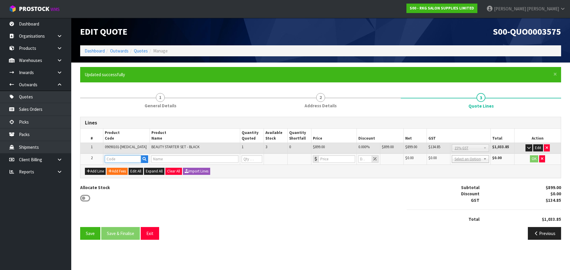
click at [120, 158] on input "text" at bounding box center [123, 158] width 36 height 7
type input "FRE"
click at [132, 168] on link "FRE IGHT" at bounding box center [128, 169] width 47 height 8
type input "FREIGHT"
type input "FREIGHT FEE"
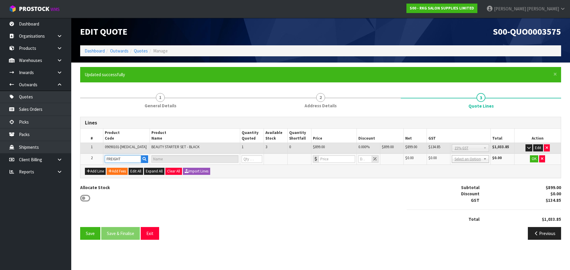
type input "1"
type input "0"
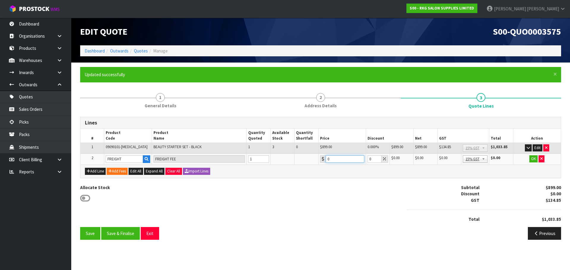
click at [328, 159] on input "0" at bounding box center [344, 158] width 39 height 7
type input "257.55"
click at [532, 159] on button "OK" at bounding box center [533, 158] width 8 height 7
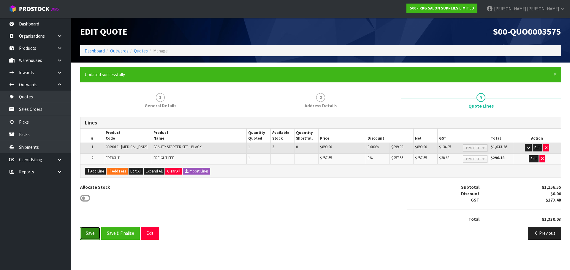
click at [85, 238] on button "Save" at bounding box center [90, 233] width 20 height 13
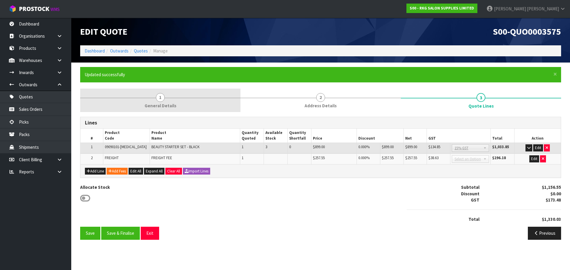
click at [159, 101] on span "1" at bounding box center [160, 97] width 9 height 9
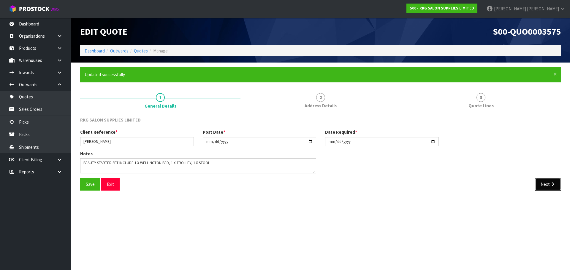
click at [542, 183] on button "Next" at bounding box center [548, 184] width 26 height 13
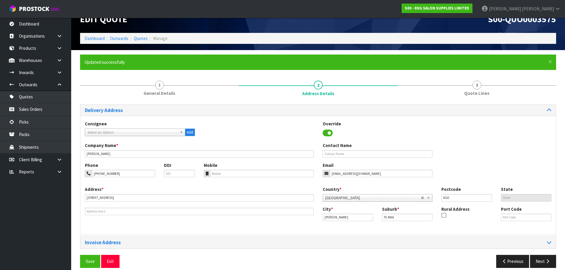
scroll to position [19, 0]
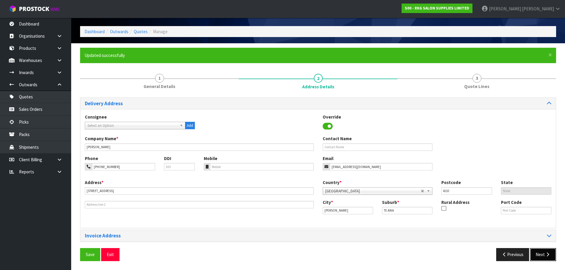
click at [546, 257] on button "Next" at bounding box center [543, 254] width 26 height 13
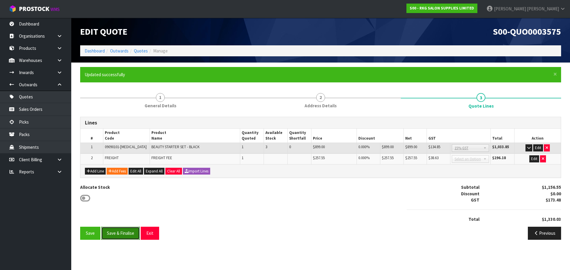
click at [124, 234] on button "Save & Finalise" at bounding box center [120, 233] width 39 height 13
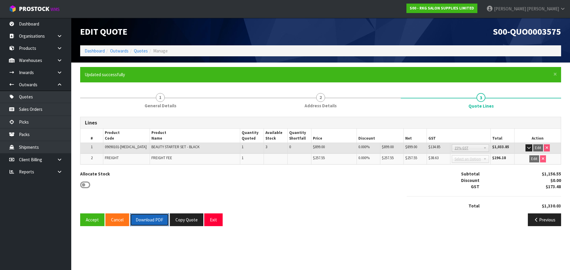
click at [149, 217] on button "Download PDF" at bounding box center [149, 220] width 39 height 13
click at [211, 221] on button "Exit" at bounding box center [213, 220] width 18 height 13
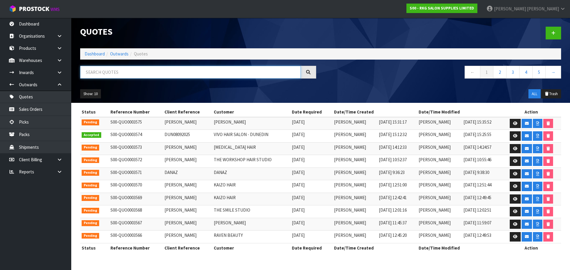
click at [93, 75] on input "text" at bounding box center [190, 72] width 220 height 13
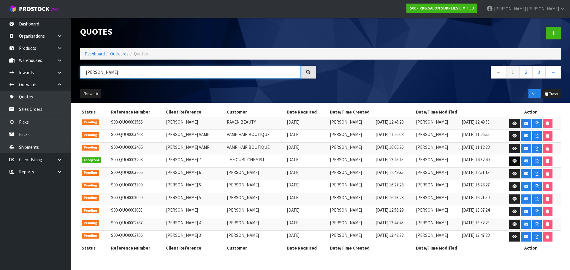
type input "[PERSON_NAME]"
click at [512, 159] on icon at bounding box center [514, 161] width 4 height 4
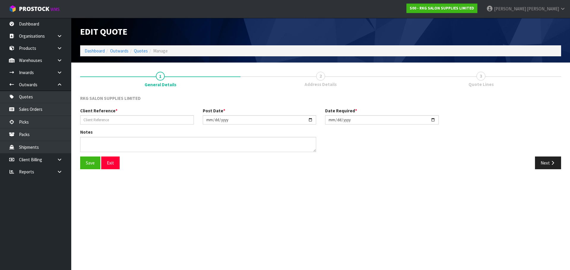
type input "[PERSON_NAME] 7"
type input "[DATE]"
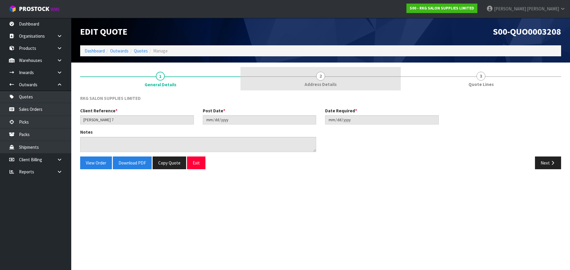
click at [320, 76] on span "2" at bounding box center [320, 76] width 9 height 9
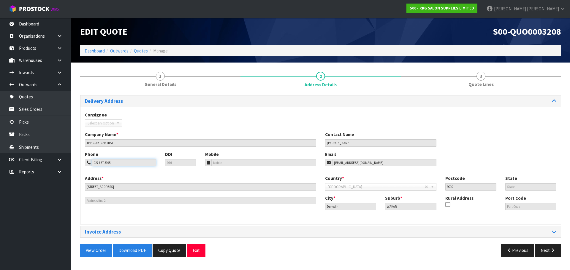
drag, startPoint x: 115, startPoint y: 164, endPoint x: 95, endPoint y: 144, distance: 28.7
click at [88, 166] on div "027-857-3195" at bounding box center [120, 162] width 71 height 7
drag, startPoint x: 384, startPoint y: 163, endPoint x: 326, endPoint y: 163, distance: 58.1
click at [326, 163] on div "[EMAIL_ADDRESS][DOMAIN_NAME]" at bounding box center [380, 162] width 111 height 7
drag, startPoint x: 197, startPoint y: 253, endPoint x: 196, endPoint y: 234, distance: 19.0
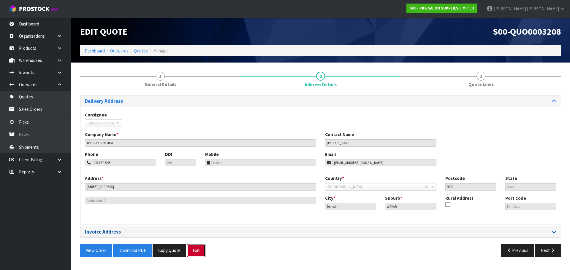
click at [197, 253] on button "Exit" at bounding box center [196, 250] width 18 height 13
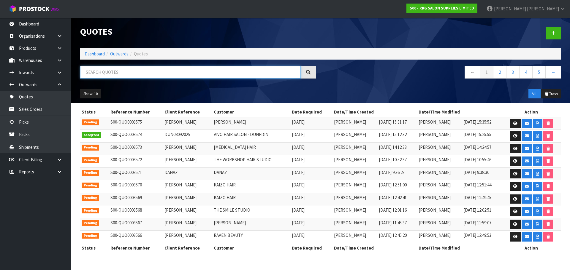
click at [115, 72] on input "text" at bounding box center [190, 72] width 220 height 13
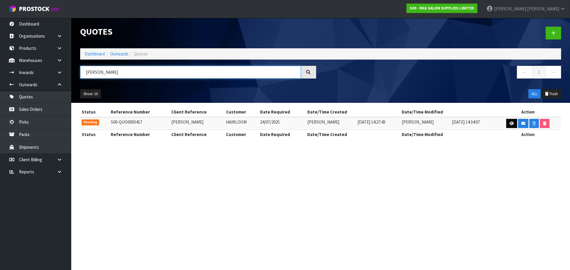
type input "[PERSON_NAME]"
click at [510, 123] on icon at bounding box center [511, 124] width 4 height 4
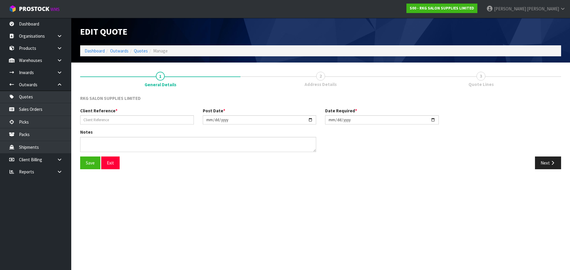
type input "[PERSON_NAME]"
type input "[DATE]"
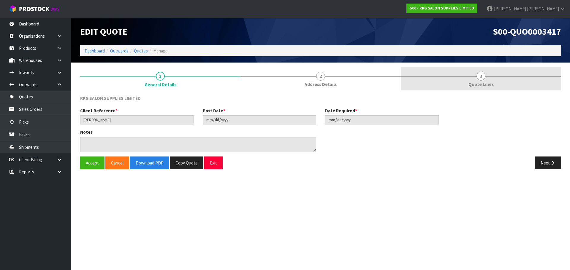
click at [479, 75] on span "3" at bounding box center [480, 76] width 9 height 9
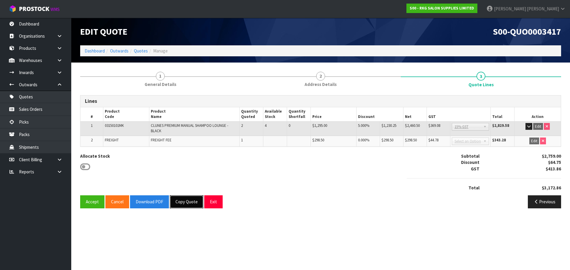
click at [180, 202] on button "Copy Quote" at bounding box center [187, 201] width 34 height 13
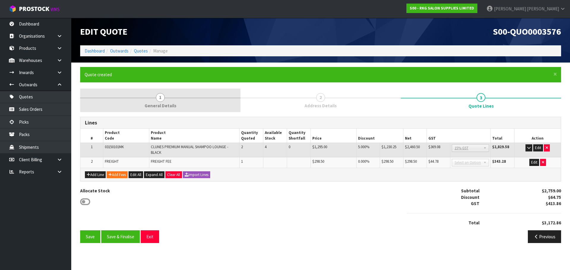
click at [158, 95] on span "1" at bounding box center [160, 97] width 9 height 9
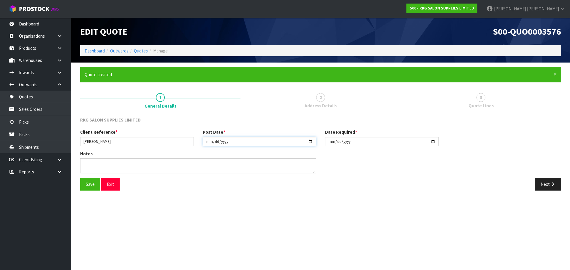
click at [309, 141] on input "[DATE]" at bounding box center [260, 141] width 114 height 9
type input "[DATE]"
click at [436, 141] on input "[DATE]" at bounding box center [382, 141] width 114 height 9
click at [435, 141] on input "[DATE]" at bounding box center [382, 141] width 114 height 9
click at [433, 143] on input "[DATE]" at bounding box center [382, 141] width 114 height 9
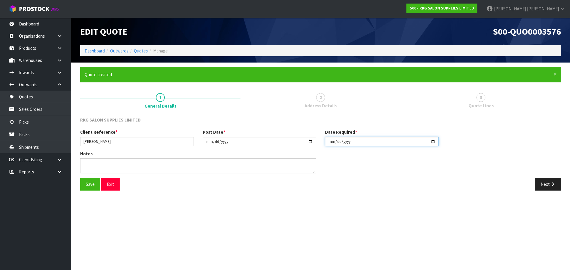
type input "[DATE]"
click at [128, 143] on input "[PERSON_NAME]" at bounding box center [137, 141] width 114 height 9
type input "[PERSON_NAME]."
click at [93, 168] on textarea at bounding box center [198, 165] width 236 height 15
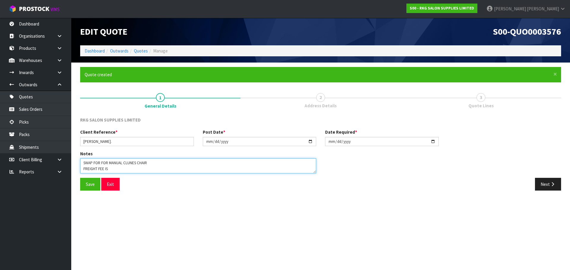
drag, startPoint x: 104, startPoint y: 170, endPoint x: 117, endPoint y: 168, distance: 12.6
click at [116, 168] on textarea at bounding box center [198, 165] width 236 height 15
drag, startPoint x: 106, startPoint y: 169, endPoint x: 145, endPoint y: 168, distance: 39.5
click at [145, 168] on textarea at bounding box center [198, 165] width 236 height 15
drag, startPoint x: 97, startPoint y: 168, endPoint x: 78, endPoint y: 171, distance: 18.6
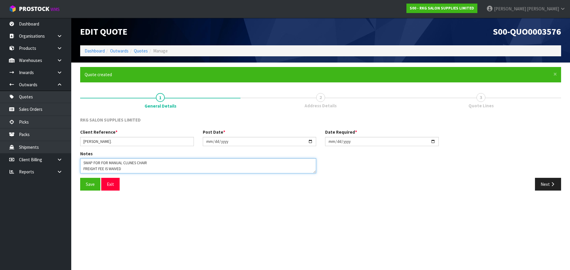
click at [78, 171] on div "Notes" at bounding box center [198, 164] width 245 height 27
drag, startPoint x: 83, startPoint y: 163, endPoint x: 152, endPoint y: 163, distance: 69.1
click at [152, 163] on textarea at bounding box center [198, 165] width 236 height 15
click at [82, 162] on textarea at bounding box center [198, 165] width 236 height 15
drag, startPoint x: 82, startPoint y: 162, endPoint x: 162, endPoint y: 164, distance: 79.2
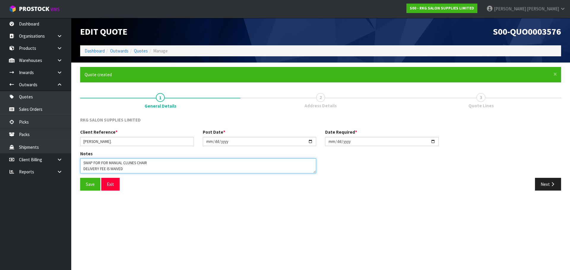
click at [162, 164] on textarea at bounding box center [198, 165] width 236 height 15
type textarea "DELIVERY FEE IS WAIVED"
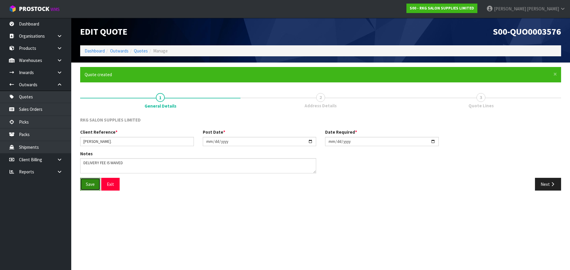
click at [88, 186] on button "Save" at bounding box center [90, 184] width 20 height 13
click at [544, 184] on button "Next" at bounding box center [548, 184] width 26 height 13
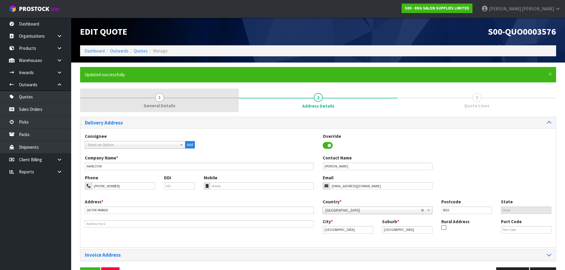
click at [159, 101] on span "1" at bounding box center [159, 97] width 9 height 9
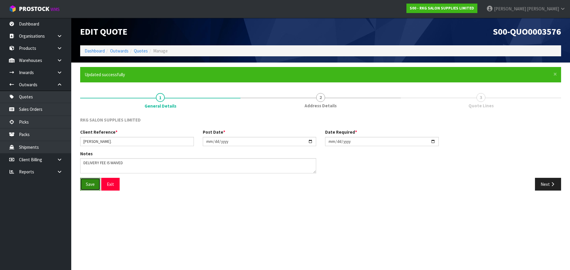
click at [90, 185] on button "Save" at bounding box center [90, 184] width 20 height 13
click at [545, 182] on button "Next" at bounding box center [548, 184] width 26 height 13
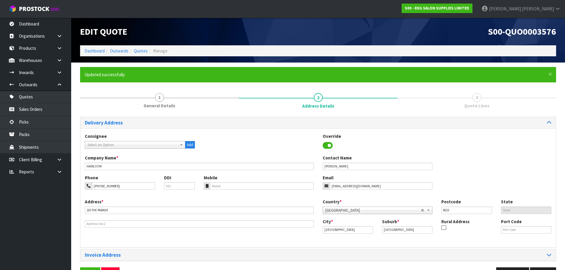
scroll to position [19, 0]
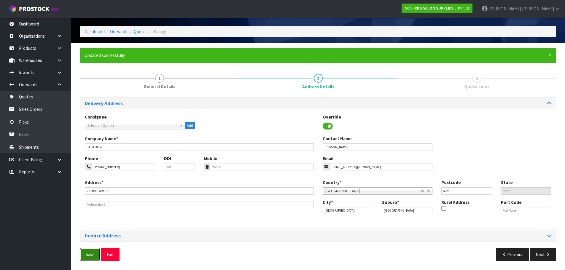
click at [90, 255] on button "Save" at bounding box center [90, 254] width 20 height 13
click at [537, 259] on button "Next" at bounding box center [543, 254] width 26 height 13
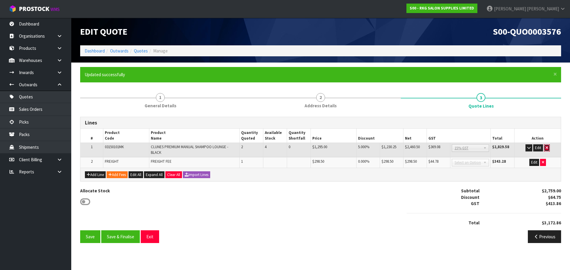
click at [546, 147] on icon "button" at bounding box center [546, 148] width 2 height 4
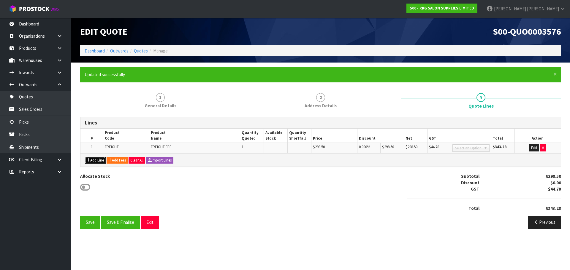
click at [95, 161] on button "Add Line" at bounding box center [95, 160] width 21 height 7
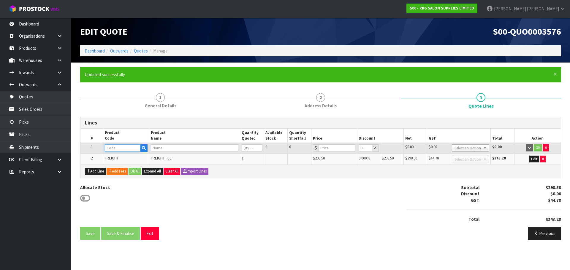
click at [124, 148] on input "text" at bounding box center [123, 147] width 36 height 7
click at [113, 151] on input "text" at bounding box center [123, 147] width 36 height 7
type input "03150101"
click at [122, 167] on strong "03150101" at bounding box center [120, 166] width 19 height 6
type input "03150101EK"
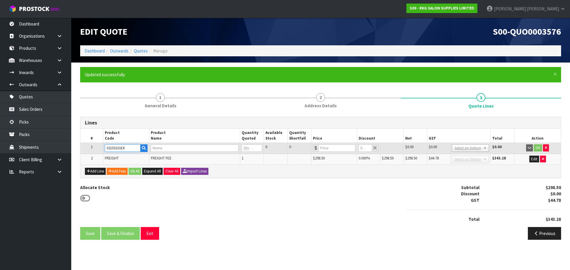
type input "CLUNES PREMIUM ELECTRIC SHAMPOO LOUNGE - BLACK"
type input "0"
type input "1495"
type input "0"
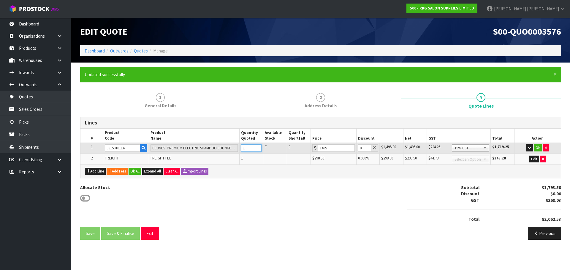
click at [258, 147] on input "1" at bounding box center [251, 147] width 20 height 7
type input "2"
click at [258, 147] on input "2" at bounding box center [251, 147] width 20 height 7
click at [538, 149] on button "OK" at bounding box center [537, 147] width 8 height 7
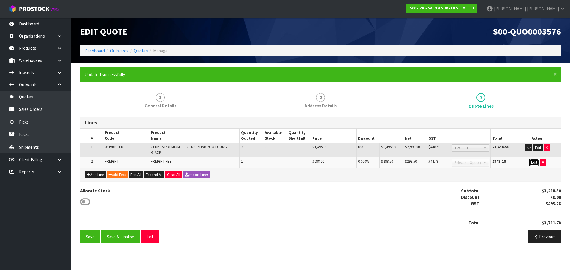
click at [534, 162] on button "Edit" at bounding box center [534, 162] width 10 height 7
drag, startPoint x: 362, startPoint y: 162, endPoint x: 356, endPoint y: 163, distance: 6.4
click at [356, 163] on td "0" at bounding box center [367, 162] width 23 height 11
type input "100"
click at [532, 162] on button "OK" at bounding box center [533, 162] width 8 height 7
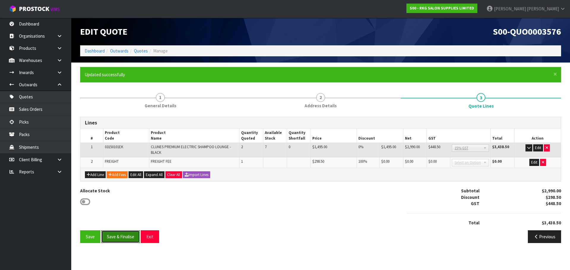
click at [120, 238] on button "Save & Finalise" at bounding box center [120, 236] width 39 height 13
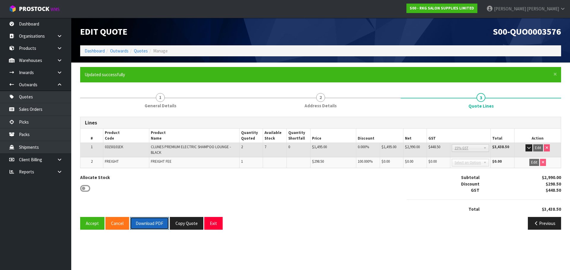
click at [149, 222] on button "Download PDF" at bounding box center [149, 223] width 39 height 13
click at [214, 226] on button "Exit" at bounding box center [213, 223] width 18 height 13
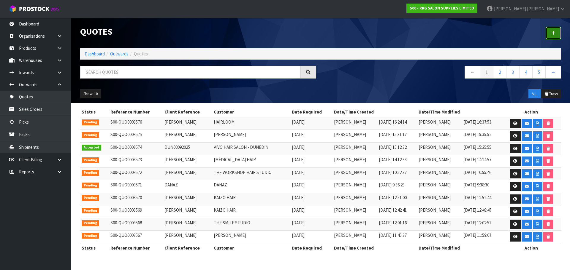
click at [553, 32] on icon at bounding box center [553, 33] width 4 height 4
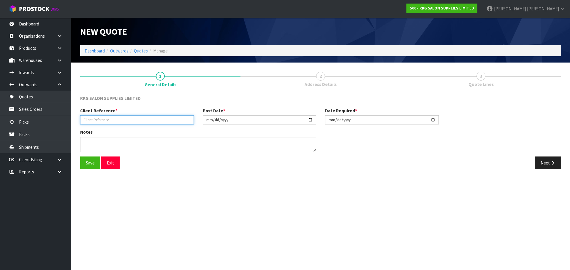
click at [112, 122] on input "text" at bounding box center [137, 119] width 114 height 9
type input "[PERSON_NAME]"
click at [85, 160] on button "Save" at bounding box center [90, 163] width 20 height 13
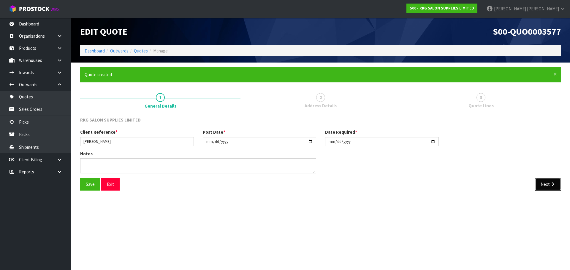
click at [541, 186] on button "Next" at bounding box center [548, 184] width 26 height 13
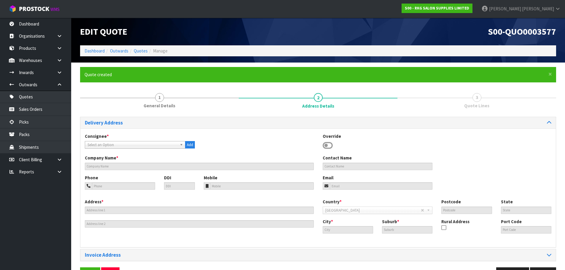
click at [330, 142] on icon at bounding box center [328, 145] width 10 height 9
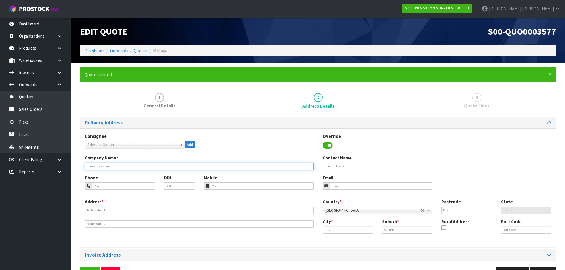
click at [114, 166] on input "text" at bounding box center [199, 166] width 229 height 7
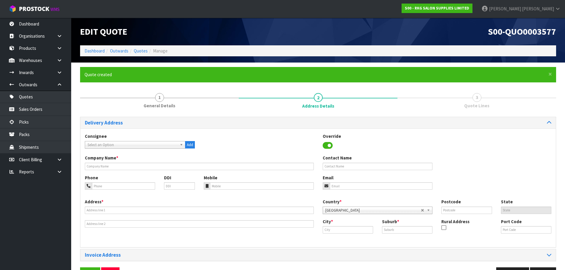
click at [222, 134] on div "Consignee 000001.BAY MECHANICS - BAY MECHANICS 000001A - BRAKE & TRANSMISSION N…" at bounding box center [318, 144] width 476 height 22
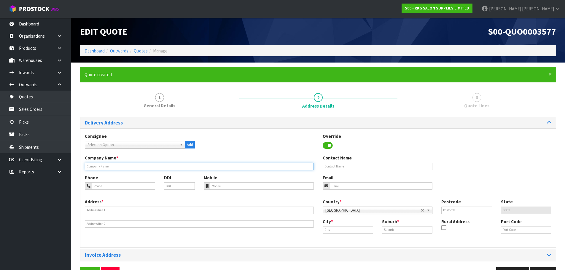
click at [93, 168] on input "text" at bounding box center [199, 166] width 229 height 7
type input "[PERSON_NAME]"
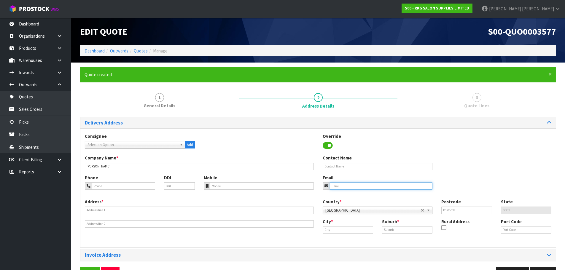
click at [341, 185] on input "email" at bounding box center [381, 185] width 103 height 7
paste input "[EMAIL_ADDRESS][DOMAIN_NAME]"
type input "[EMAIL_ADDRESS][DOMAIN_NAME]"
drag, startPoint x: 116, startPoint y: 184, endPoint x: 120, endPoint y: 182, distance: 4.9
click at [116, 184] on input "tel" at bounding box center [123, 185] width 63 height 7
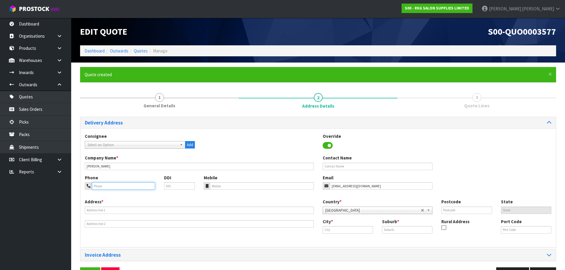
click at [103, 187] on input "tel" at bounding box center [123, 185] width 63 height 7
type input "022-174-8021"
click at [107, 212] on input "text" at bounding box center [199, 210] width 229 height 7
type input "[STREET_ADDRESS][PERSON_NAME]"
click at [400, 232] on input "text" at bounding box center [407, 229] width 50 height 7
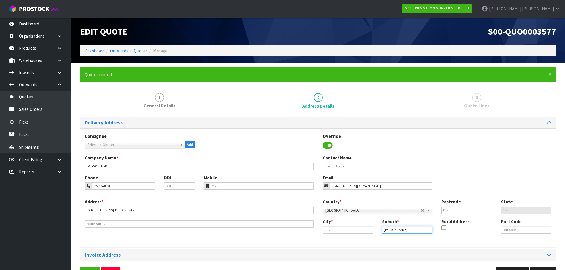
type input "[PERSON_NAME]"
click at [329, 230] on input "text" at bounding box center [348, 229] width 50 height 7
click at [352, 241] on link "[PERSON_NAME]" at bounding box center [346, 240] width 47 height 8
type input "[PERSON_NAME]"
click at [455, 212] on input "text" at bounding box center [466, 210] width 50 height 7
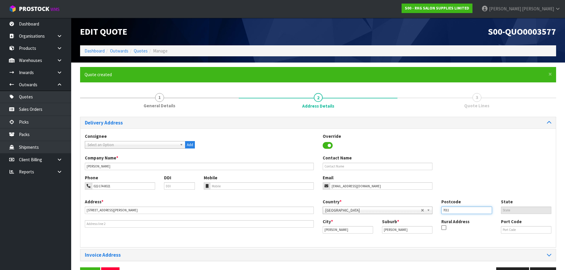
type input "7011"
click at [470, 187] on div "Phone 022-174-8021 DDI Mobile Email [EMAIL_ADDRESS][DOMAIN_NAME]" at bounding box center [318, 187] width 476 height 24
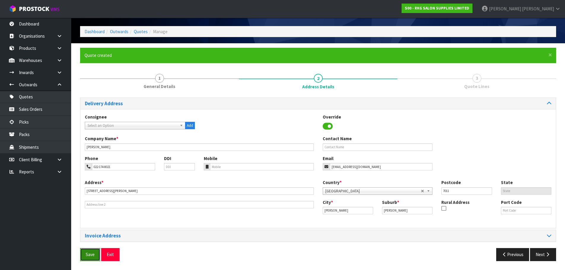
click at [87, 254] on button "Save" at bounding box center [90, 254] width 20 height 13
click at [549, 258] on button "Next" at bounding box center [543, 254] width 26 height 13
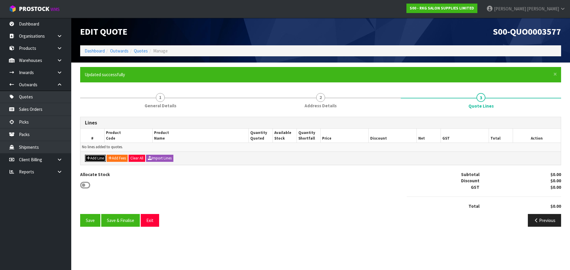
click at [96, 161] on button "Add Line" at bounding box center [95, 158] width 21 height 7
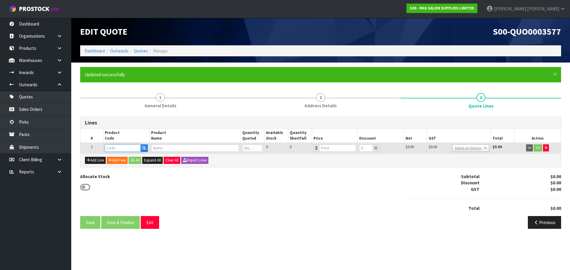
click at [121, 149] on input "text" at bounding box center [123, 147] width 36 height 7
type input "02100"
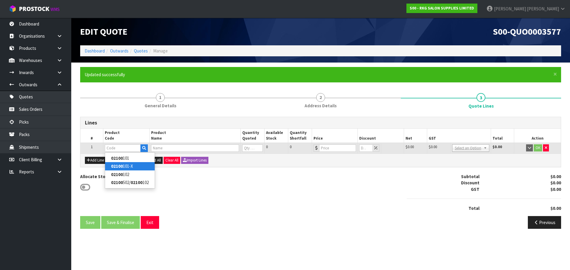
click at [127, 166] on link "[PHONE_NUMBER]" at bounding box center [130, 166] width 50 height 8
type input "02100101-X"
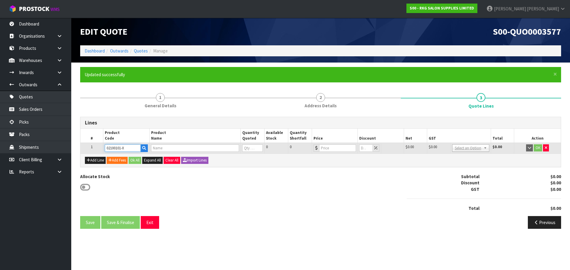
type input "MUDGEE SALON CHAIR BLACK WITH BLACK ROUND BASE - USED"
type input "0"
type input "299"
type input "0"
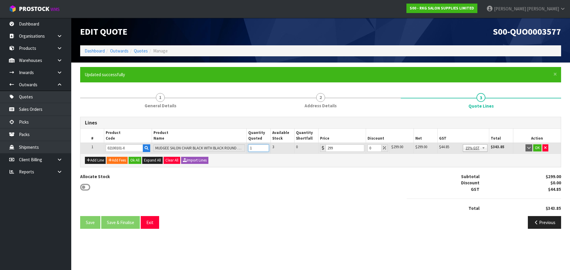
type input "1"
click at [265, 146] on input "1" at bounding box center [258, 147] width 21 height 7
click at [537, 146] on button "OK" at bounding box center [537, 147] width 8 height 7
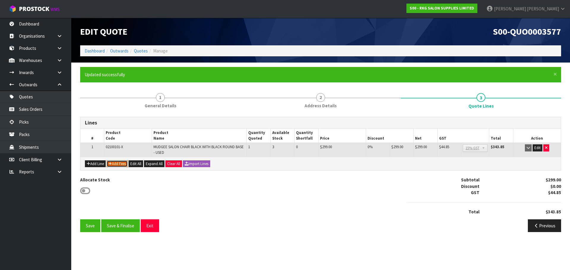
click at [123, 163] on button "Add Fees" at bounding box center [116, 163] width 21 height 7
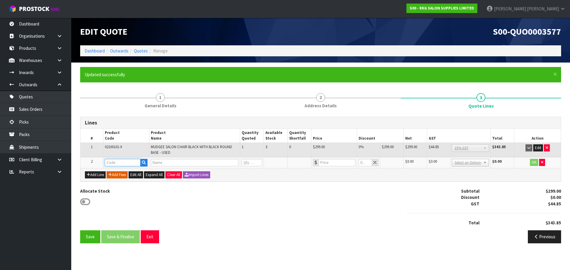
click at [123, 163] on input "text" at bounding box center [123, 162] width 36 height 7
type input "FRE"
click at [123, 173] on link "FRE IGHT" at bounding box center [128, 173] width 47 height 8
type input "FREIGHT"
type input "FREIGHT FEE"
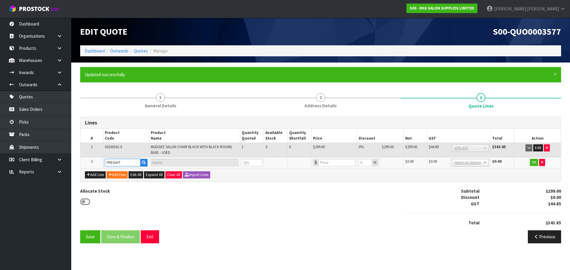
type input "1"
type input "0"
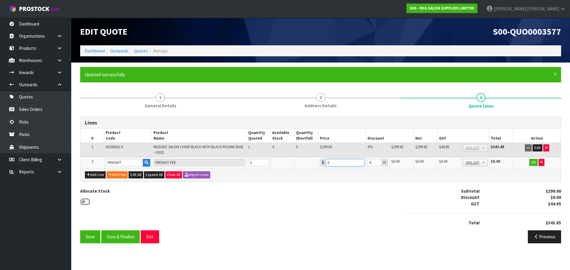
drag, startPoint x: 336, startPoint y: 163, endPoint x: 323, endPoint y: 165, distance: 12.5
click at [323, 165] on div "0" at bounding box center [342, 162] width 44 height 7
drag, startPoint x: 339, startPoint y: 162, endPoint x: 325, endPoint y: 165, distance: 14.5
click at [325, 165] on input "153.95" at bounding box center [344, 162] width 39 height 7
type input "153.95"
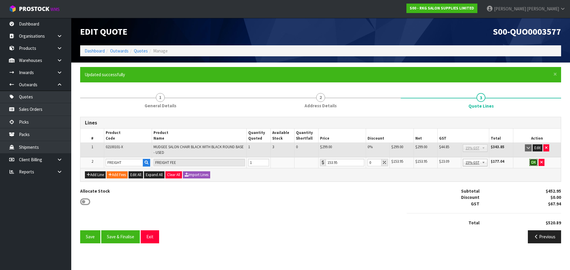
click at [531, 162] on button "OK" at bounding box center [533, 162] width 8 height 7
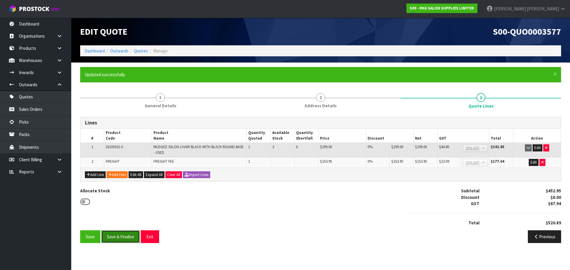
click at [125, 237] on button "Save & Finalise" at bounding box center [120, 236] width 39 height 13
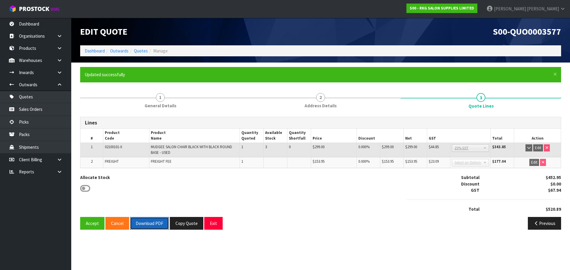
click at [150, 222] on button "Download PDF" at bounding box center [149, 223] width 39 height 13
click at [186, 224] on button "Copy Quote" at bounding box center [187, 223] width 34 height 13
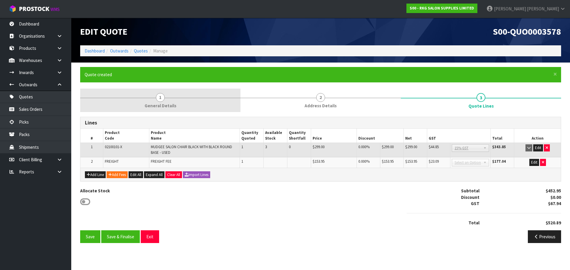
click at [160, 97] on span "1" at bounding box center [160, 97] width 9 height 9
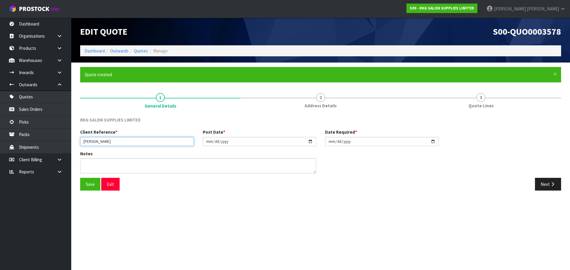
drag, startPoint x: 100, startPoint y: 140, endPoint x: 109, endPoint y: 124, distance: 18.6
click at [100, 140] on input "[PERSON_NAME]" at bounding box center [137, 141] width 114 height 9
type input "[PERSON_NAME]"
click at [92, 185] on button "Save" at bounding box center [90, 184] width 20 height 13
click at [544, 184] on button "Next" at bounding box center [548, 184] width 26 height 13
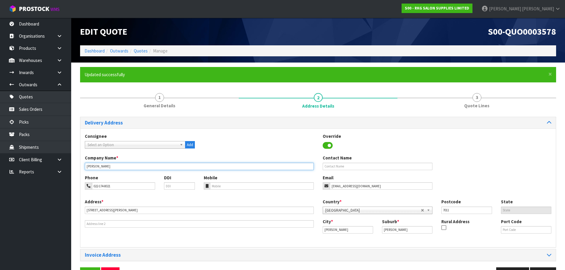
drag, startPoint x: 99, startPoint y: 166, endPoint x: 118, endPoint y: 166, distance: 18.7
click at [118, 166] on input "[PERSON_NAME]" at bounding box center [199, 166] width 229 height 7
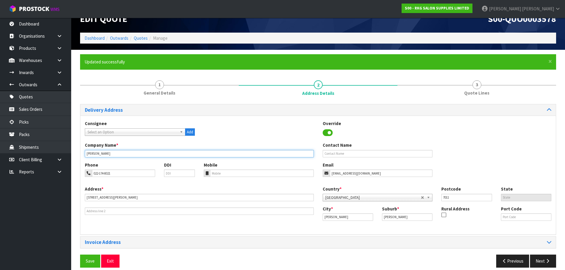
scroll to position [19, 0]
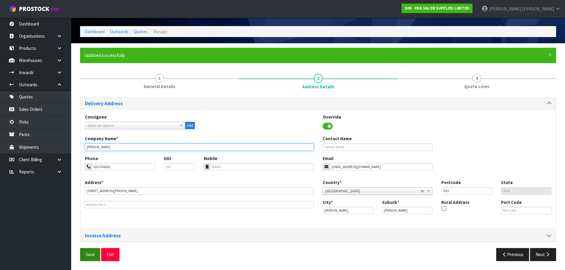
type input "[PERSON_NAME]"
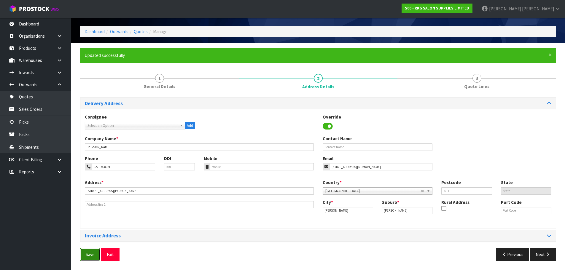
click at [93, 256] on button "Save" at bounding box center [90, 254] width 20 height 13
click at [543, 258] on button "Next" at bounding box center [543, 254] width 26 height 13
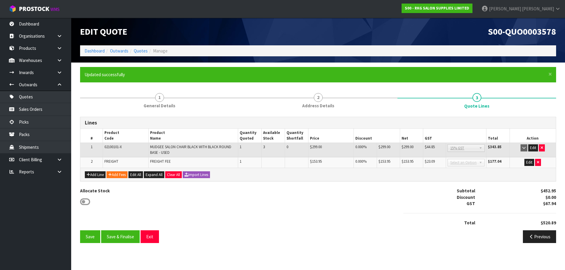
scroll to position [0, 0]
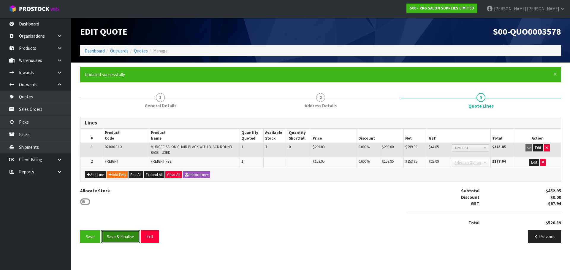
click at [119, 234] on button "Save & Finalise" at bounding box center [120, 236] width 39 height 13
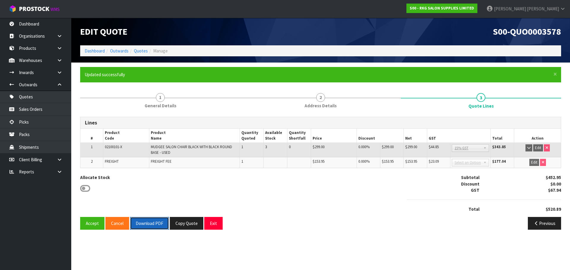
click at [154, 223] on button "Download PDF" at bounding box center [149, 223] width 39 height 13
click at [213, 224] on button "Exit" at bounding box center [213, 223] width 18 height 13
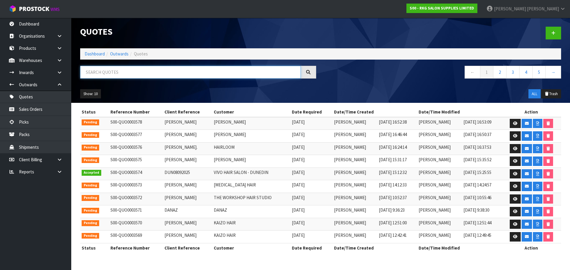
click at [116, 72] on input "text" at bounding box center [190, 72] width 220 height 13
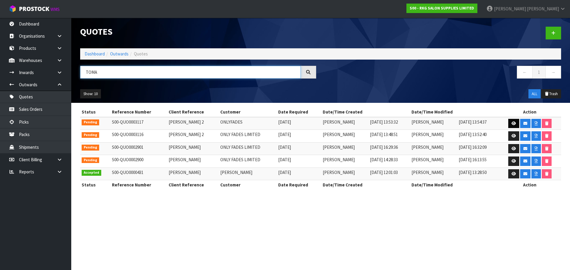
type input "TOMA"
click at [513, 123] on icon at bounding box center [513, 124] width 4 height 4
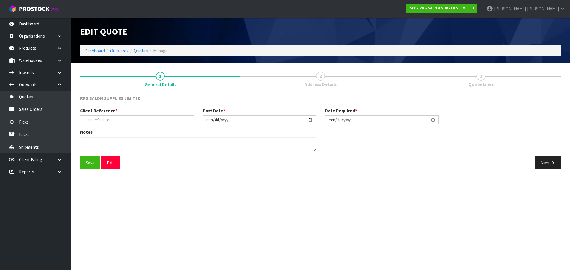
type input "[PERSON_NAME] 2"
type input "[DATE]"
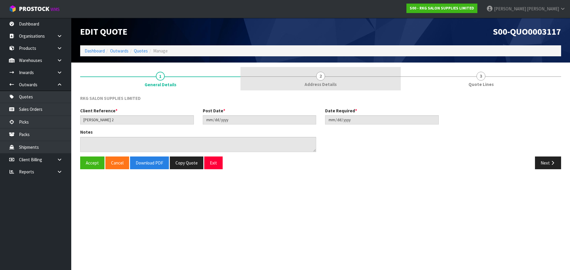
click at [322, 79] on span "2" at bounding box center [320, 76] width 9 height 9
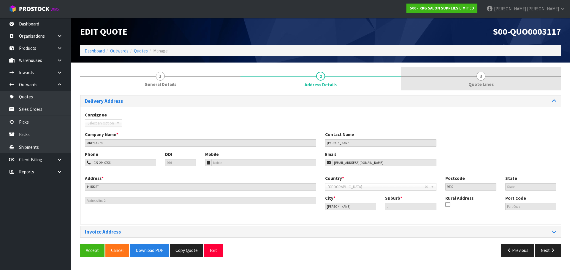
click at [482, 77] on span "3" at bounding box center [480, 76] width 9 height 9
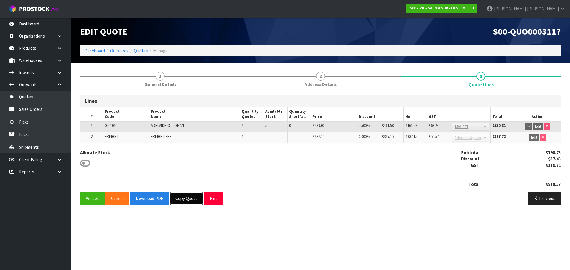
click at [190, 198] on button "Copy Quote" at bounding box center [187, 198] width 34 height 13
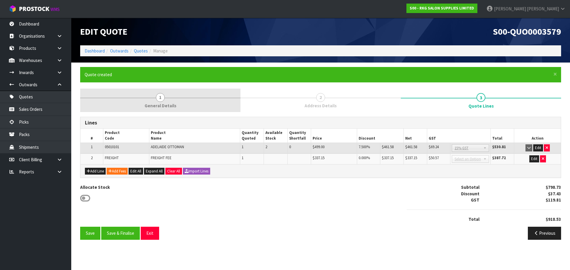
click at [161, 97] on span "1" at bounding box center [160, 97] width 9 height 9
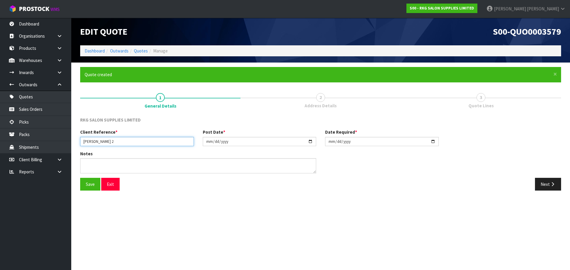
click at [120, 143] on input "[PERSON_NAME] 2" at bounding box center [137, 141] width 114 height 9
click at [309, 141] on input "[DATE]" at bounding box center [260, 141] width 114 height 9
type input "[DATE]"
click at [433, 141] on input "[DATE]" at bounding box center [382, 141] width 114 height 9
type input "[DATE]"
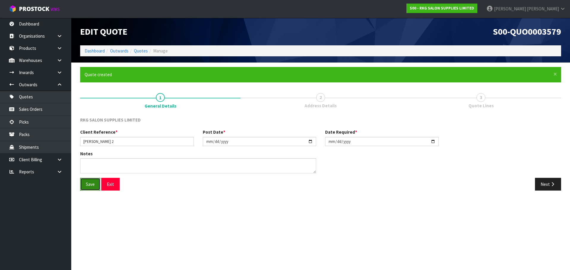
click at [93, 183] on button "Save" at bounding box center [90, 184] width 20 height 13
click at [544, 185] on button "Next" at bounding box center [548, 184] width 26 height 13
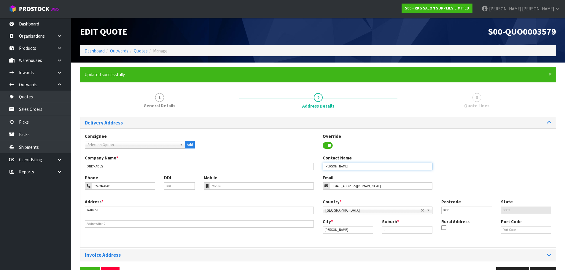
click at [358, 163] on input "[PERSON_NAME]" at bounding box center [378, 166] width 110 height 7
click at [123, 187] on input "027-244-0706" at bounding box center [123, 185] width 63 height 7
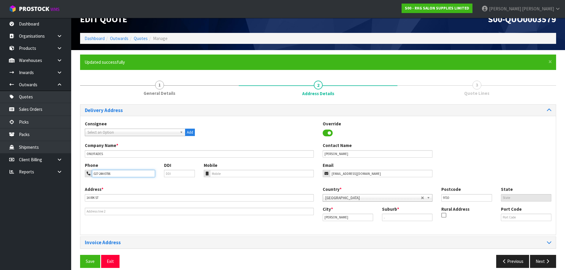
scroll to position [19, 0]
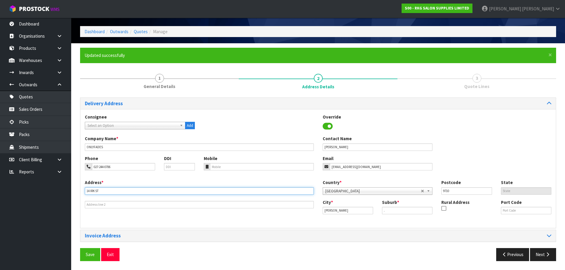
drag, startPoint x: 107, startPoint y: 189, endPoint x: 78, endPoint y: 193, distance: 29.4
click at [78, 193] on div "× Close Updated successfully 1 General Details 2 Address Details 3 Quote Lines …" at bounding box center [318, 157] width 485 height 218
drag, startPoint x: 101, startPoint y: 192, endPoint x: 134, endPoint y: 192, distance: 33.2
click at [134, 192] on input "[STREET_ADDRESS]" at bounding box center [199, 190] width 229 height 7
type input "[STREET_ADDRESS]"
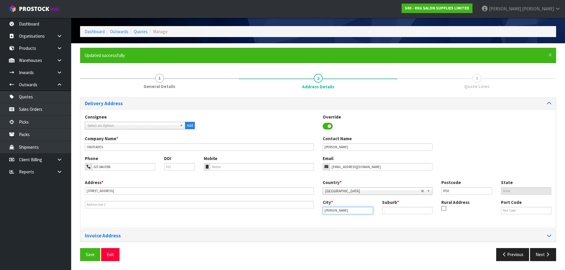
drag, startPoint x: 337, startPoint y: 211, endPoint x: 321, endPoint y: 211, distance: 16.0
click at [321, 211] on div "City * [PERSON_NAME]" at bounding box center [347, 206] width 59 height 15
click at [347, 223] on link "Inverca rgill" at bounding box center [346, 221] width 47 height 8
type input "Invercargill"
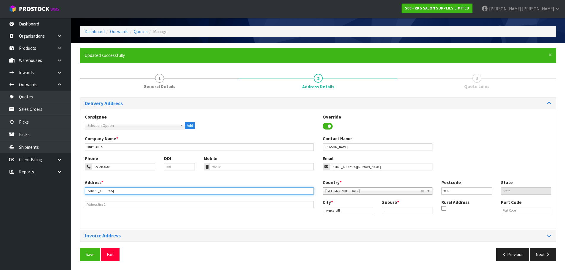
drag, startPoint x: 112, startPoint y: 192, endPoint x: 71, endPoint y: 193, distance: 40.7
click at [71, 193] on body "Toggle navigation ProStock WMS S00 - RKG SALON SUPPLIES LIMITED [PERSON_NAME] L…" at bounding box center [282, 116] width 565 height 270
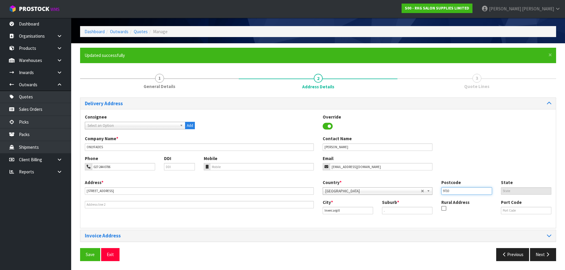
drag, startPoint x: 457, startPoint y: 192, endPoint x: 438, endPoint y: 193, distance: 19.9
click at [438, 193] on div "Postcode 9710" at bounding box center [466, 186] width 59 height 15
type input "9810"
click at [452, 150] on div "Company Name * ONLYFADES Contact Name [PERSON_NAME][GEOGRAPHIC_DATA]" at bounding box center [318, 146] width 476 height 20
click at [95, 254] on button "Save" at bounding box center [90, 254] width 20 height 13
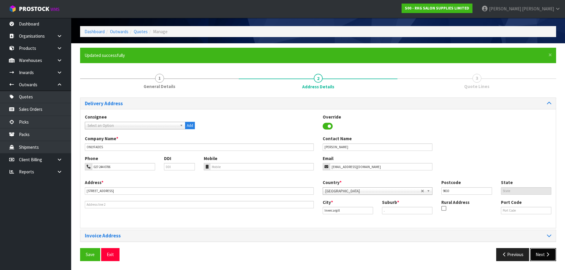
click at [543, 254] on button "Next" at bounding box center [543, 254] width 26 height 13
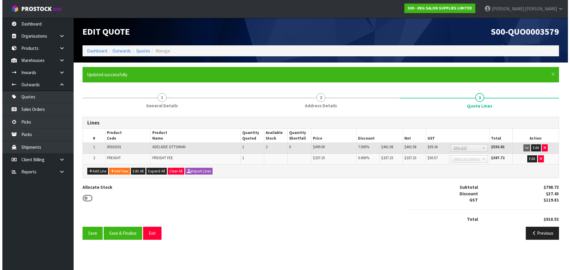
scroll to position [0, 0]
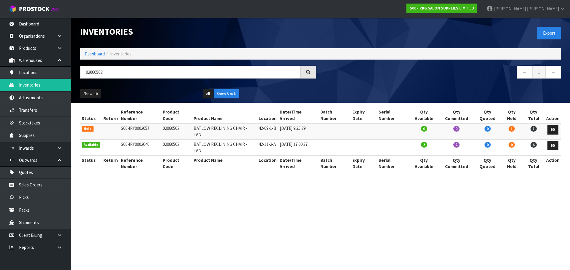
drag, startPoint x: 0, startPoint y: 0, endPoint x: 81, endPoint y: 74, distance: 109.8
click at [81, 74] on input "02060502" at bounding box center [190, 72] width 220 height 13
type input "BED ROLL"
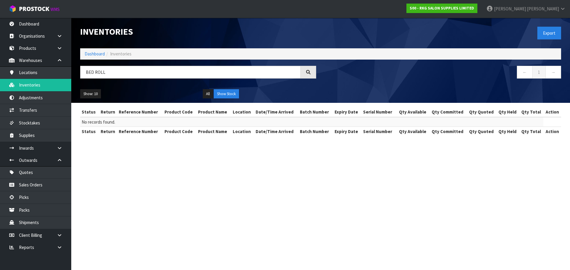
drag, startPoint x: 107, startPoint y: 71, endPoint x: 78, endPoint y: 73, distance: 28.6
click at [78, 73] on div "BED ROLL" at bounding box center [198, 74] width 245 height 17
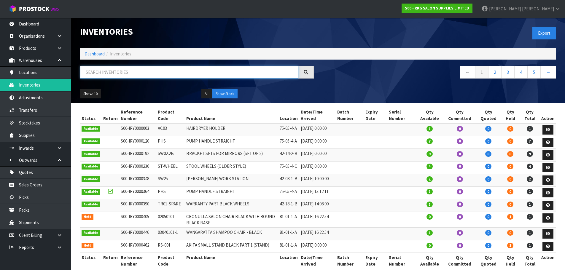
click at [116, 71] on input "text" at bounding box center [189, 72] width 218 height 13
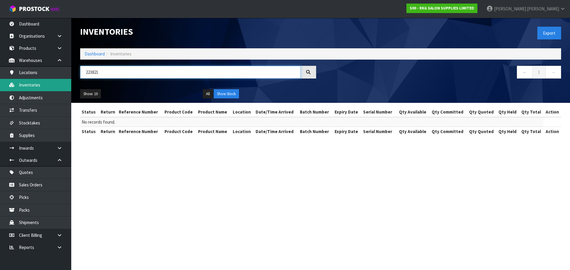
type input "223821"
click at [67, 72] on body "Toggle navigation ProStock WMS S00 - RKG SALON SUPPLIES LIMITED [PERSON_NAME] L…" at bounding box center [285, 135] width 570 height 270
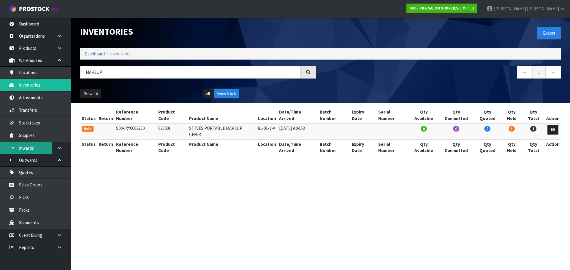
type input "MAKEUP"
